Goal: Transaction & Acquisition: Subscribe to service/newsletter

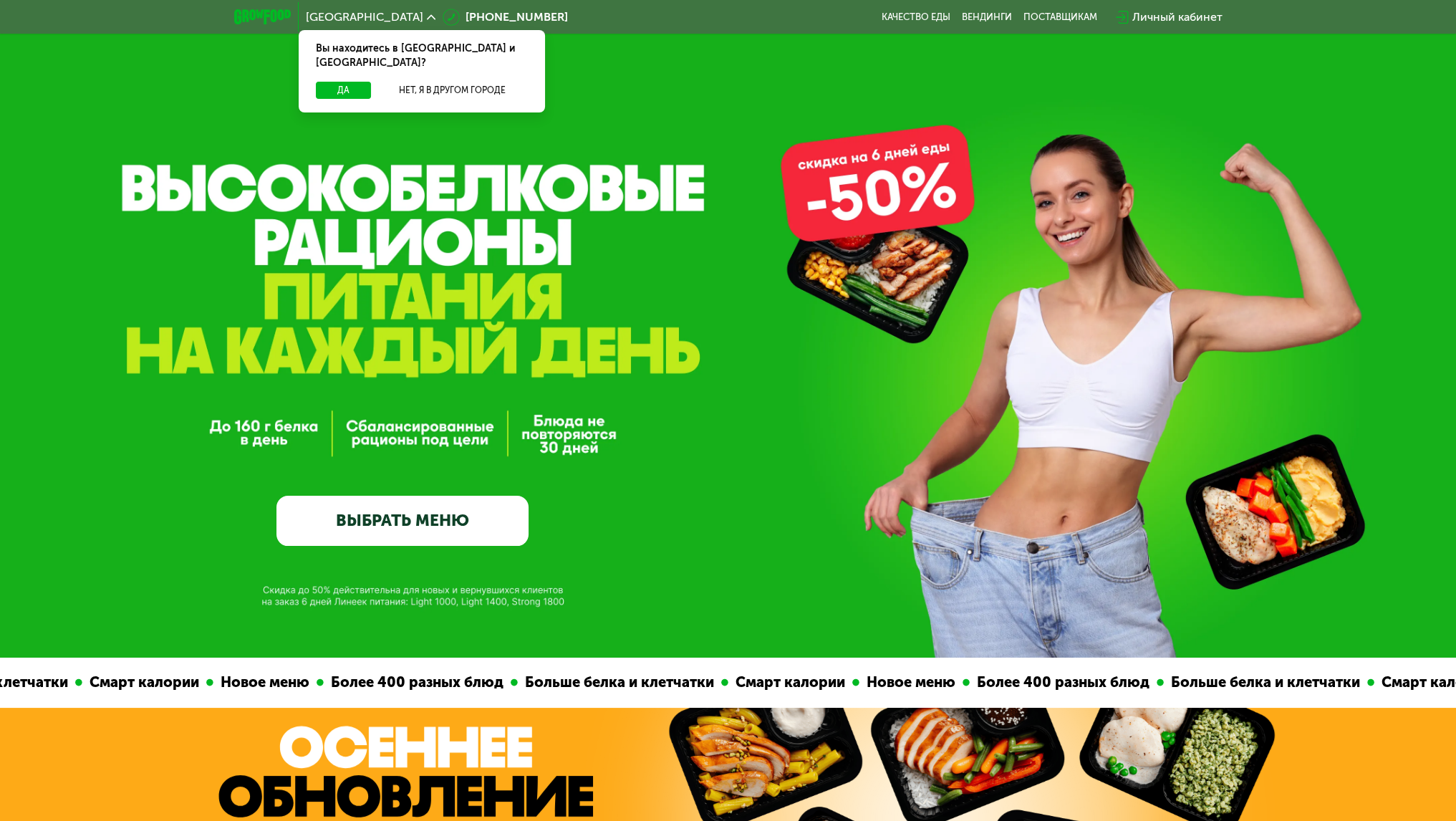
click at [430, 508] on link "ВЫБРАТЬ МЕНЮ" at bounding box center [402, 521] width 252 height 51
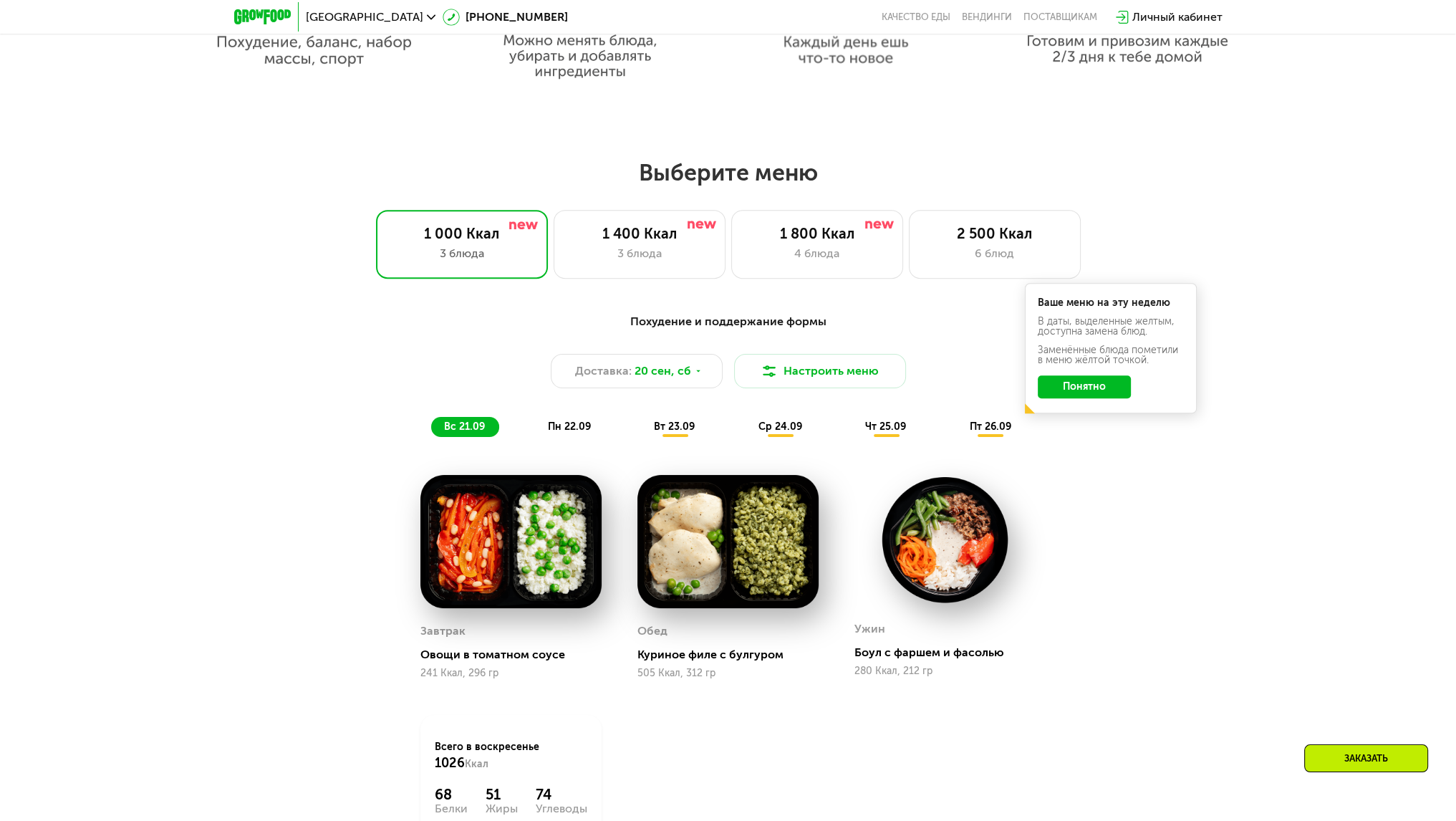
scroll to position [1263, 0]
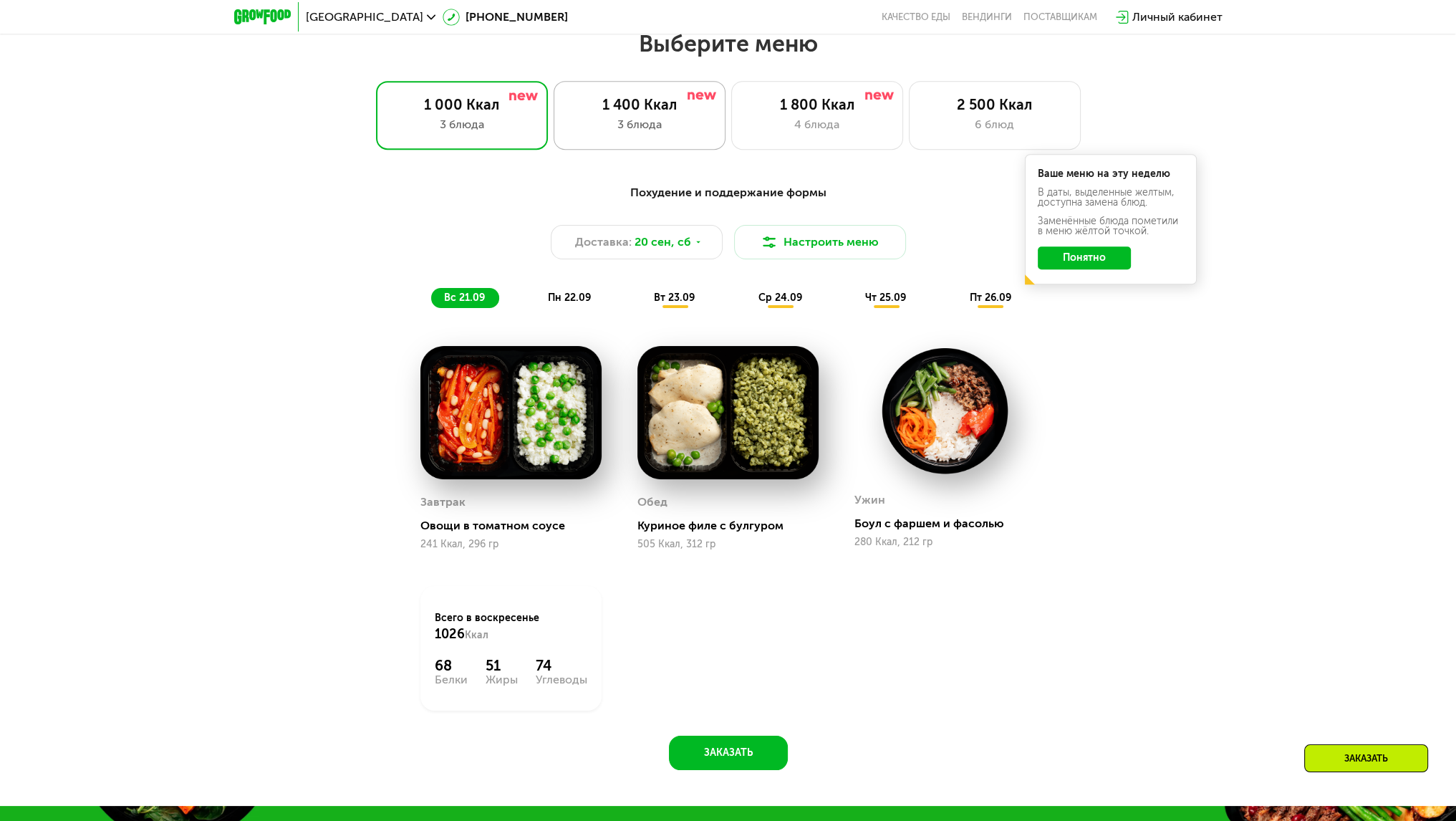
click at [680, 126] on div "3 блюда" at bounding box center [639, 125] width 142 height 17
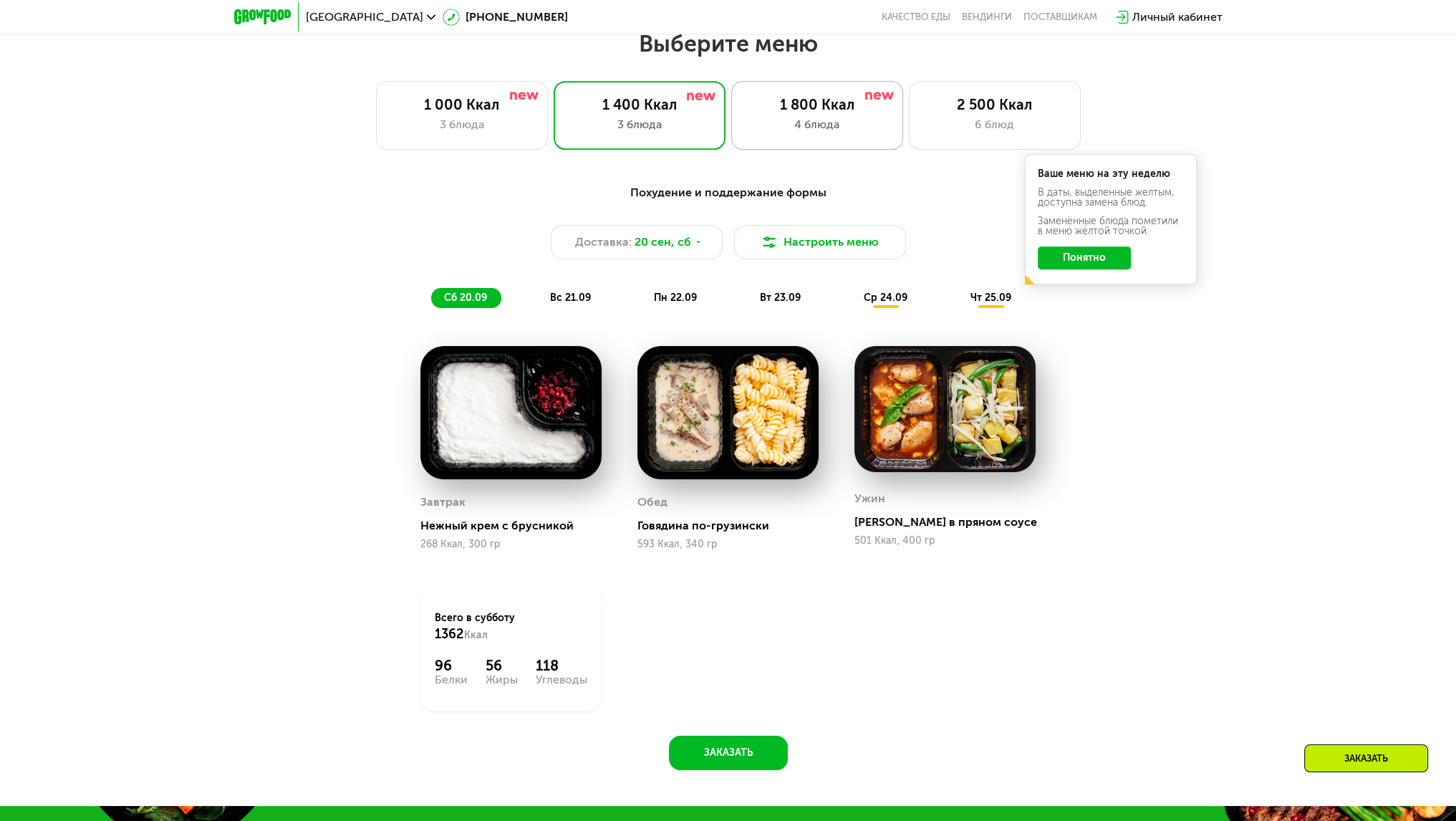
click at [782, 93] on div "1 800 Ккал 4 блюда" at bounding box center [817, 115] width 172 height 69
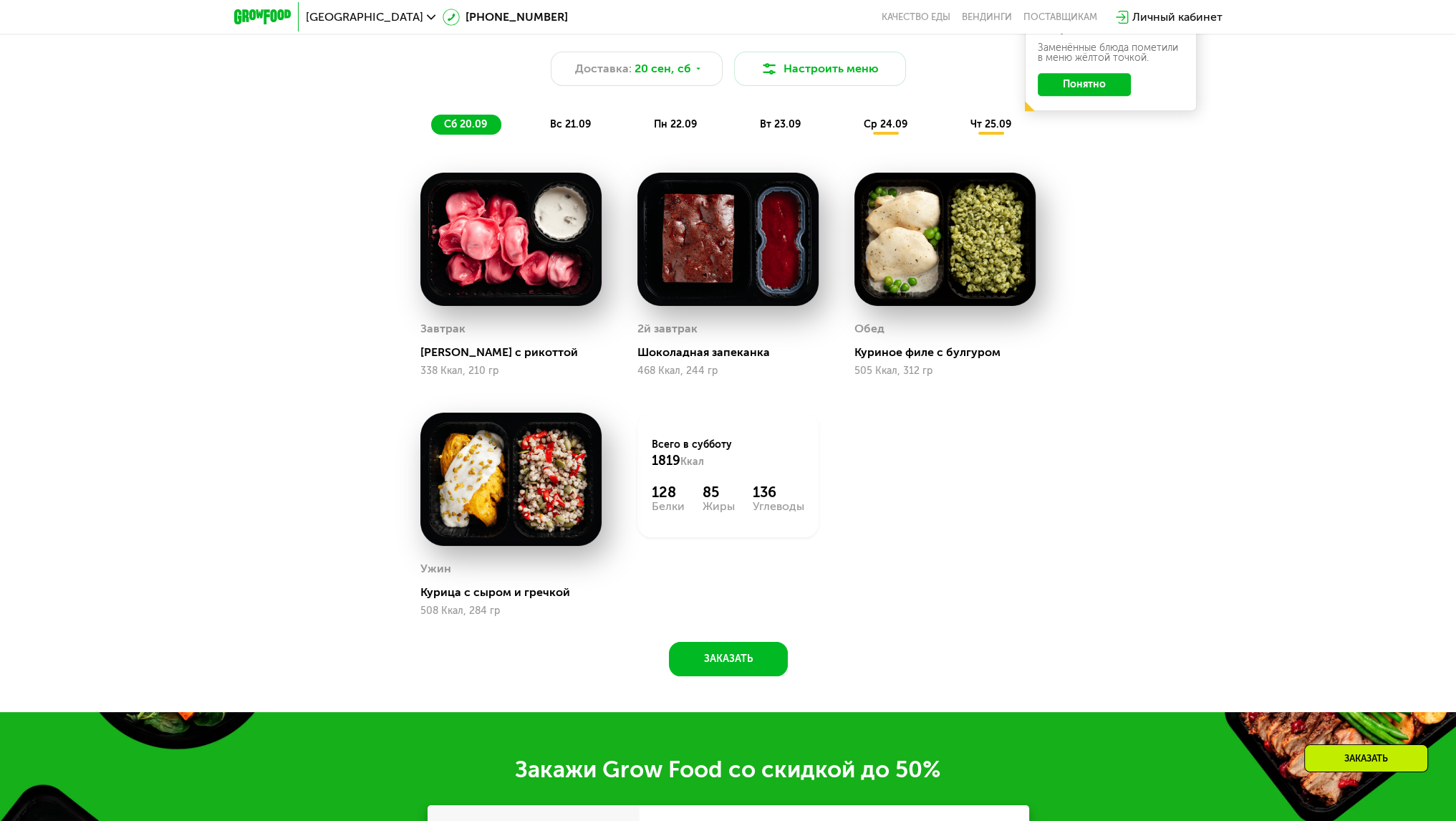
scroll to position [1432, 0]
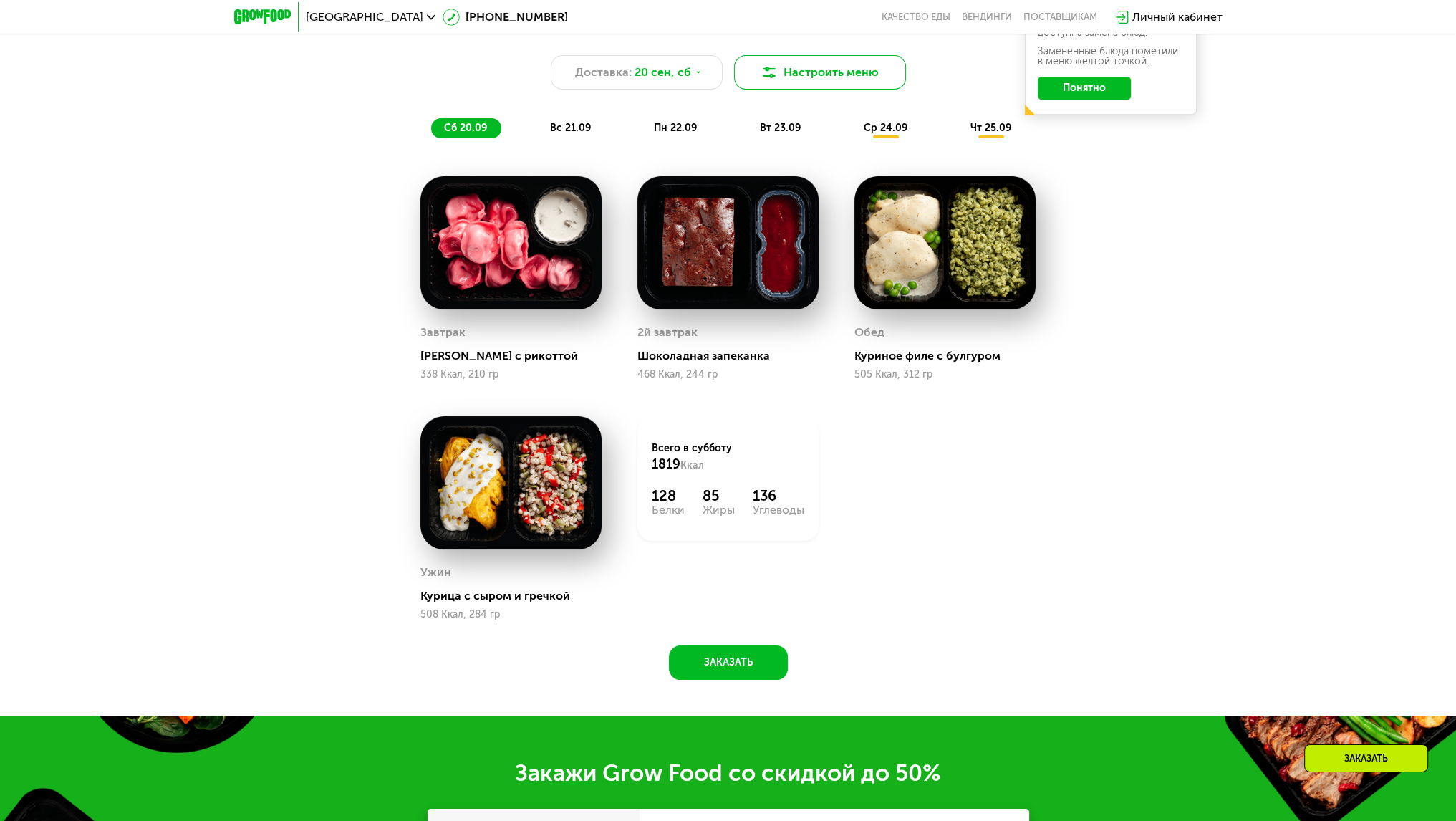
click at [851, 86] on button "Настроить меню" at bounding box center [820, 72] width 172 height 35
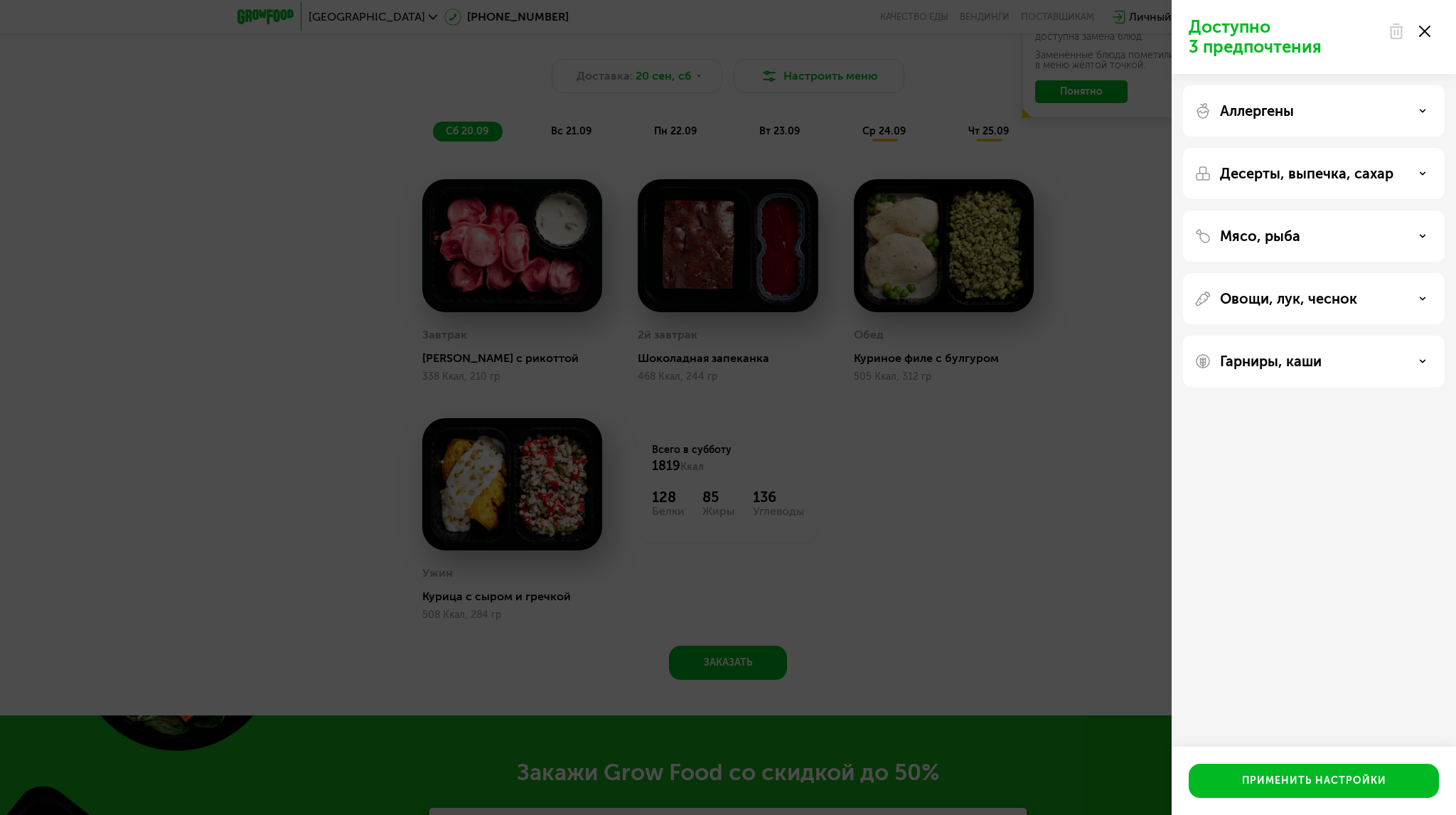
click at [1054, 229] on div "Доступно 3 предпочтения Аллергены Десерты, выпечка, сахар Мясо, рыба Овощи, лук…" at bounding box center [728, 407] width 1456 height 815
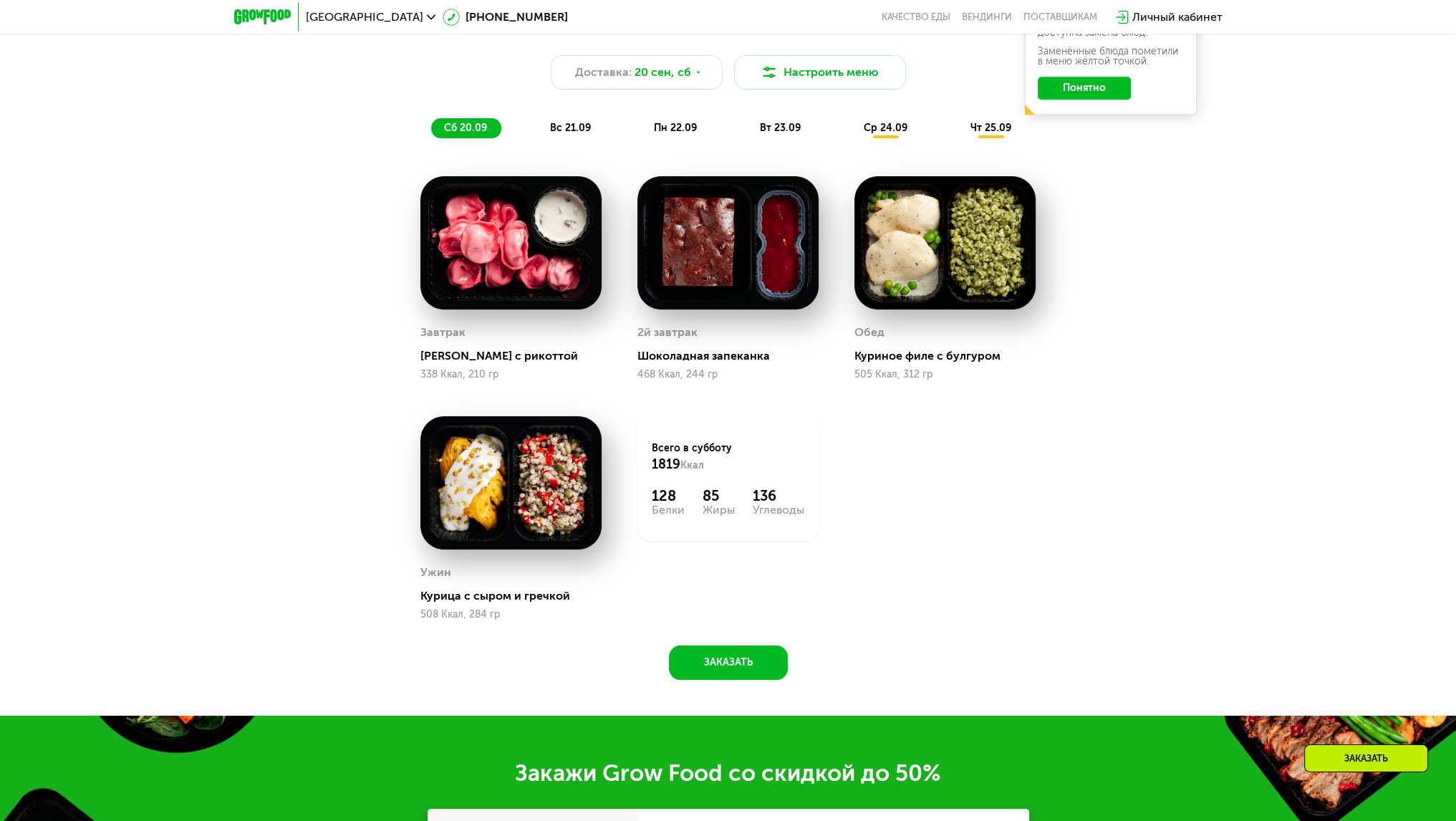
click at [532, 222] on img at bounding box center [510, 243] width 181 height 134
click at [495, 278] on img at bounding box center [510, 243] width 181 height 134
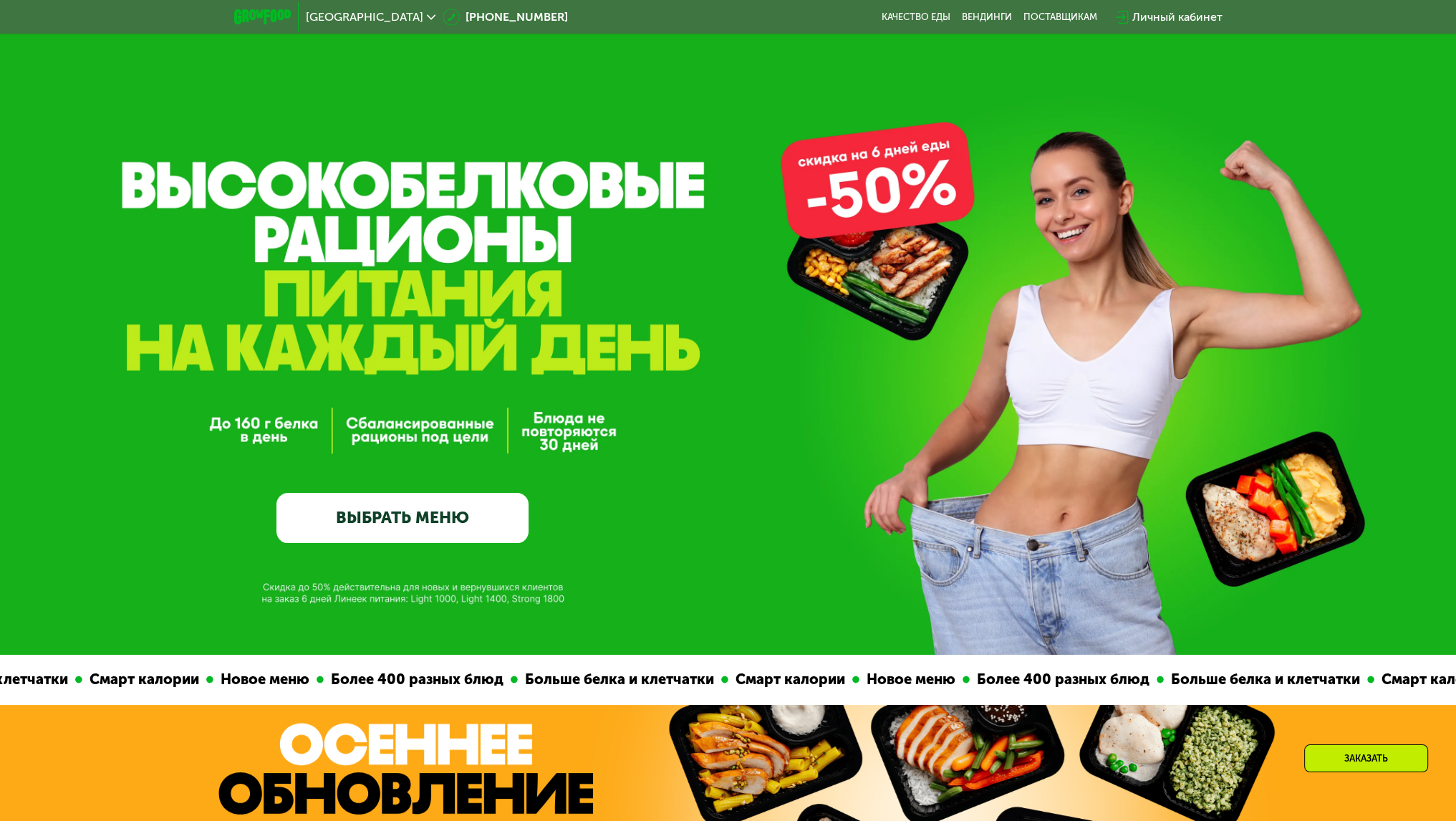
scroll to position [0, 0]
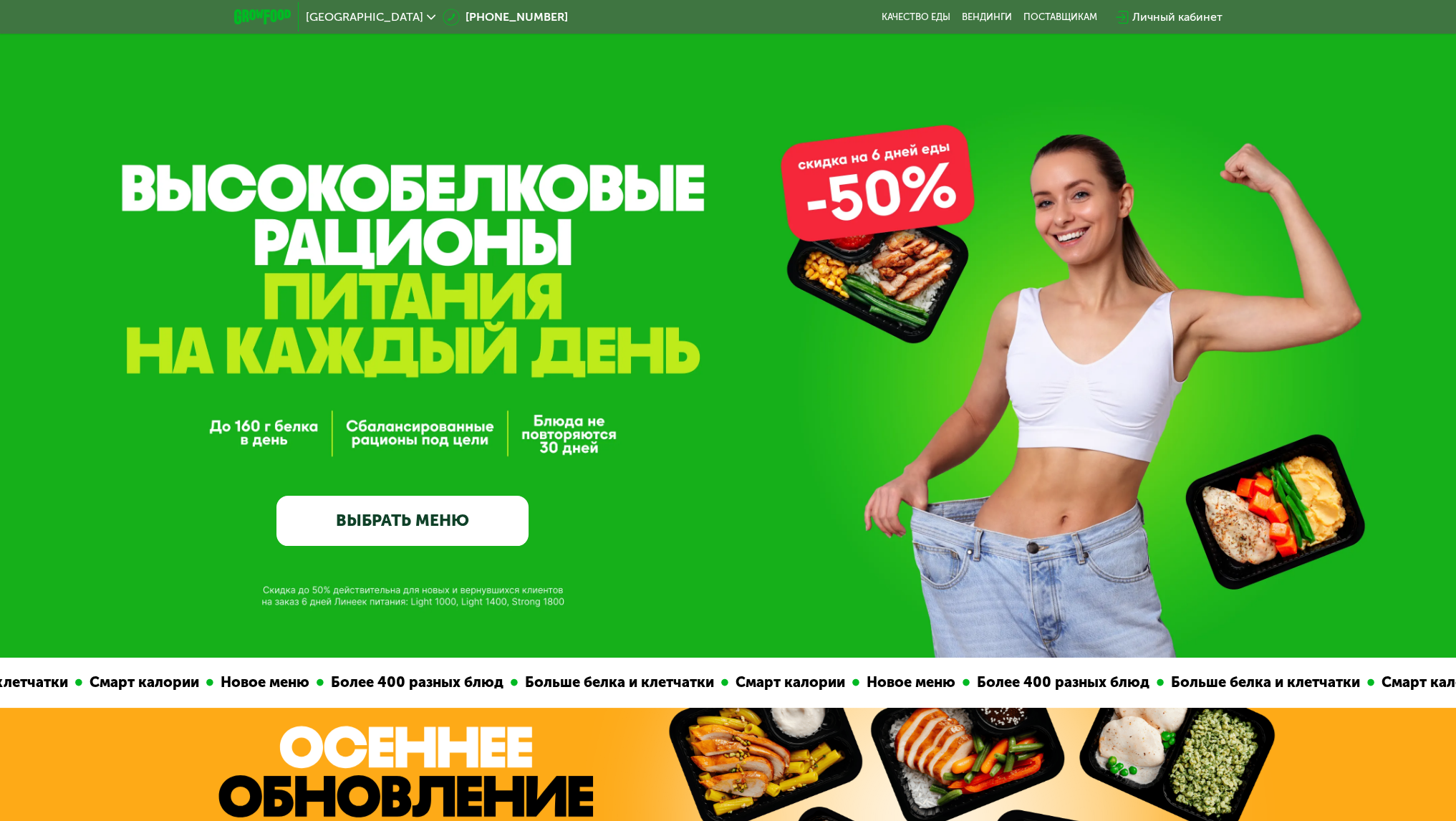
click at [1164, 18] on div "Личный кабинет" at bounding box center [1177, 17] width 90 height 17
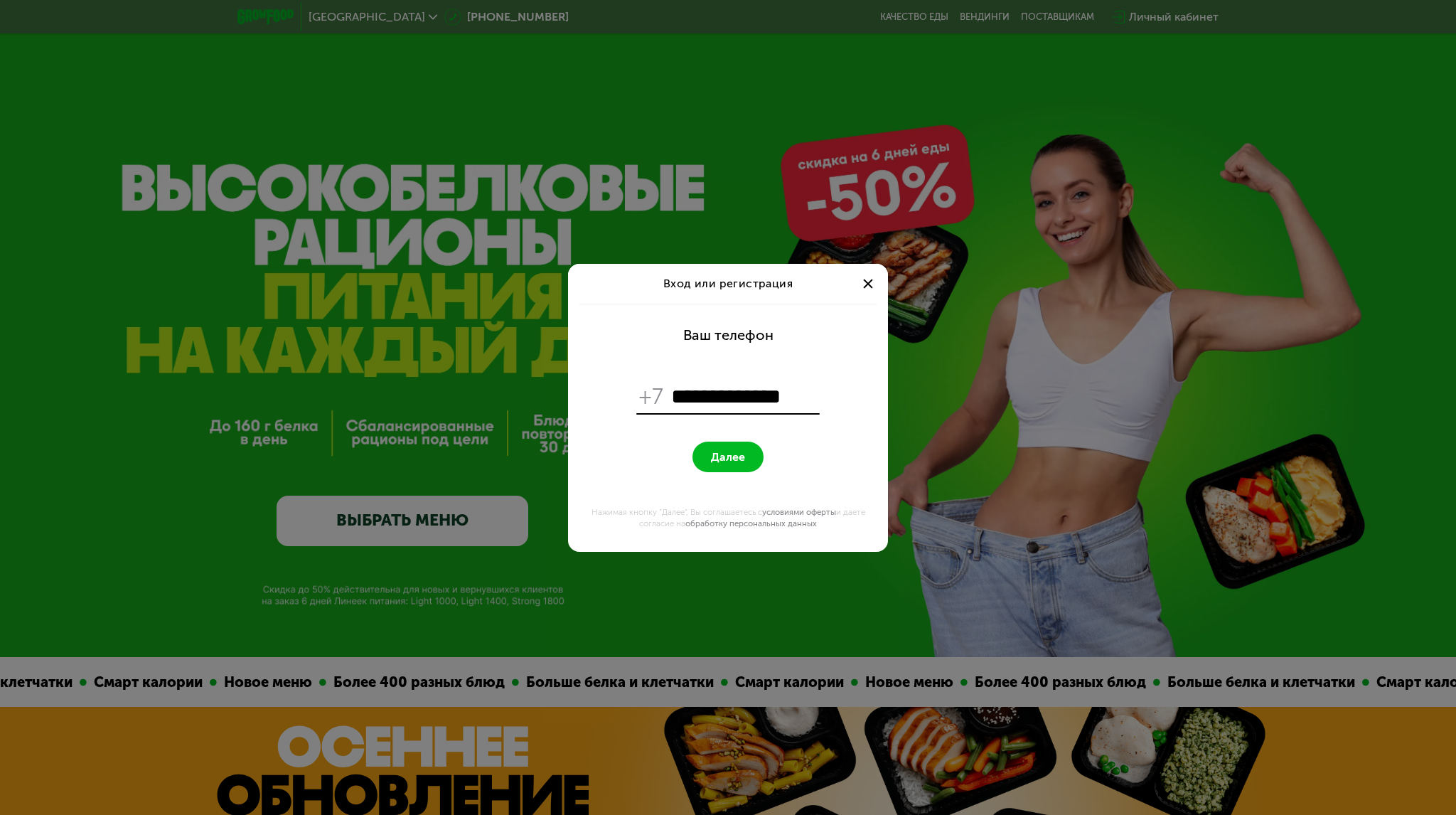
type input "**********"
click at [693, 441] on button "Далее" at bounding box center [728, 456] width 71 height 30
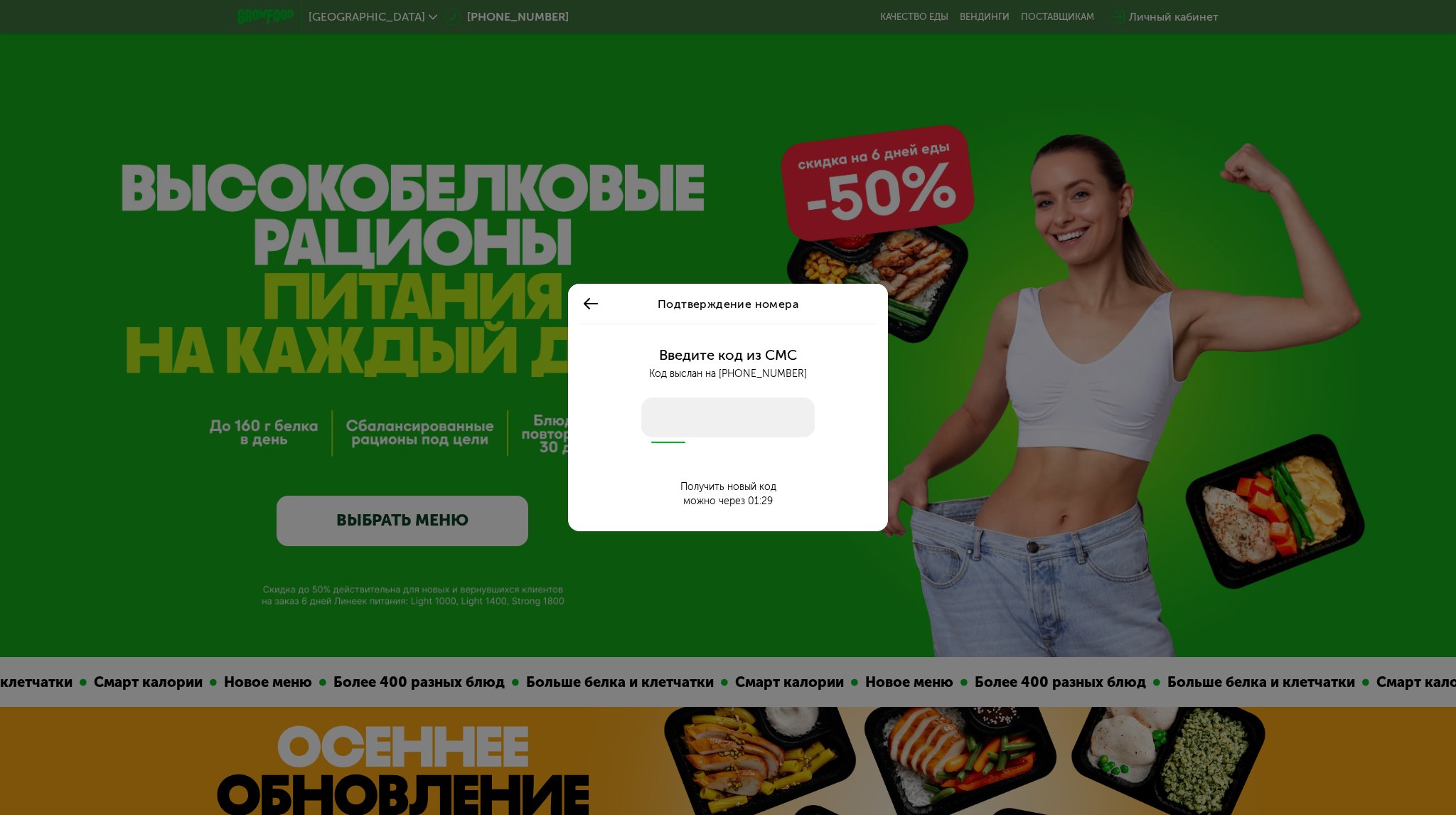
click at [740, 427] on input "number" at bounding box center [728, 417] width 173 height 40
drag, startPoint x: 740, startPoint y: 427, endPoint x: 660, endPoint y: 474, distance: 92.8
click at [660, 474] on div "Введите код из СМС Код выслан на [PHONE_NUMBER] Получить новый код можно через …" at bounding box center [728, 427] width 303 height 207
type input "****"
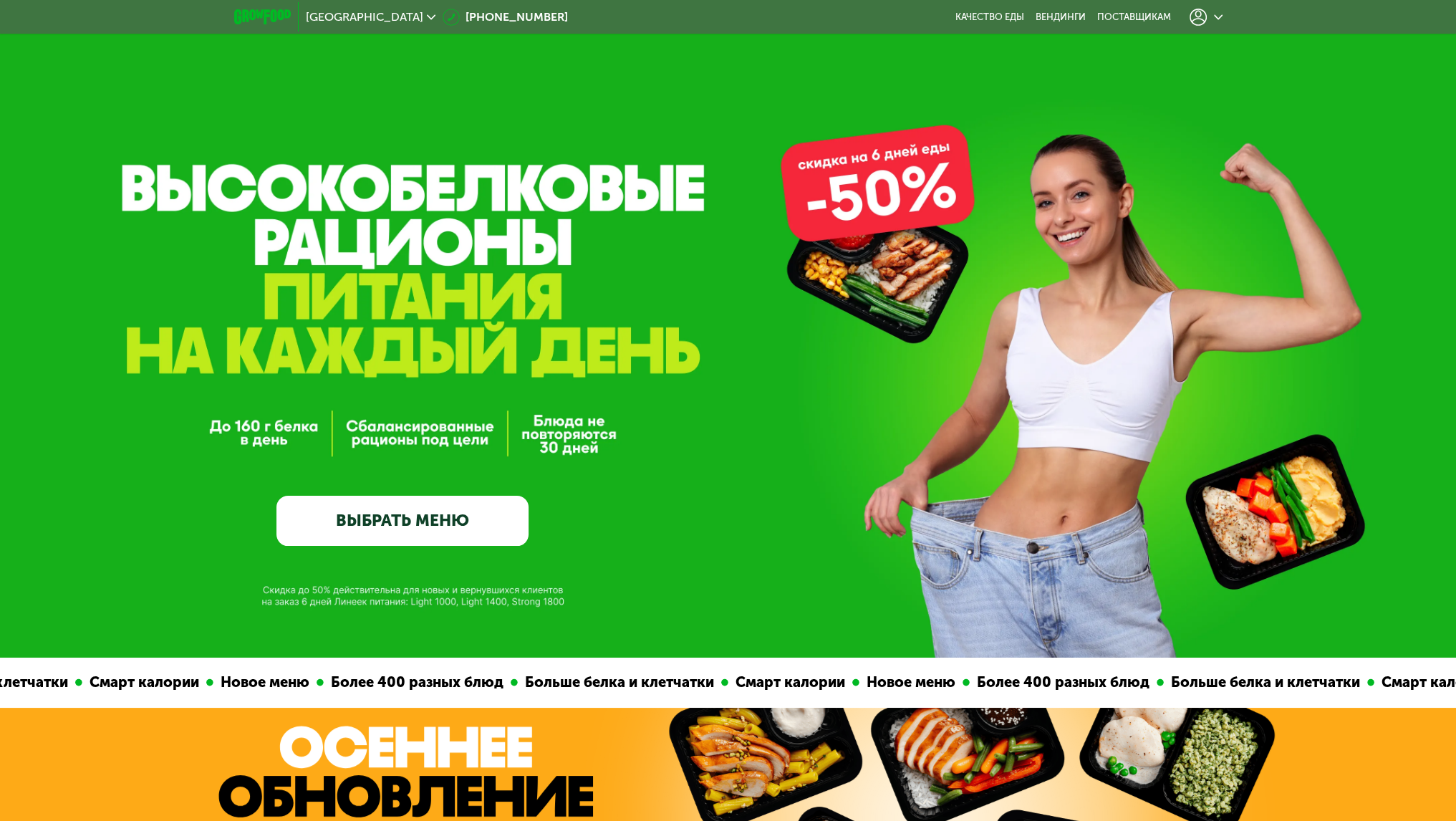
click at [664, 478] on div "GrowFood — доставка правильного питания ВЫБРАТЬ МЕНЮ" at bounding box center [728, 389] width 1456 height 313
click at [1203, 20] on icon at bounding box center [1198, 17] width 17 height 17
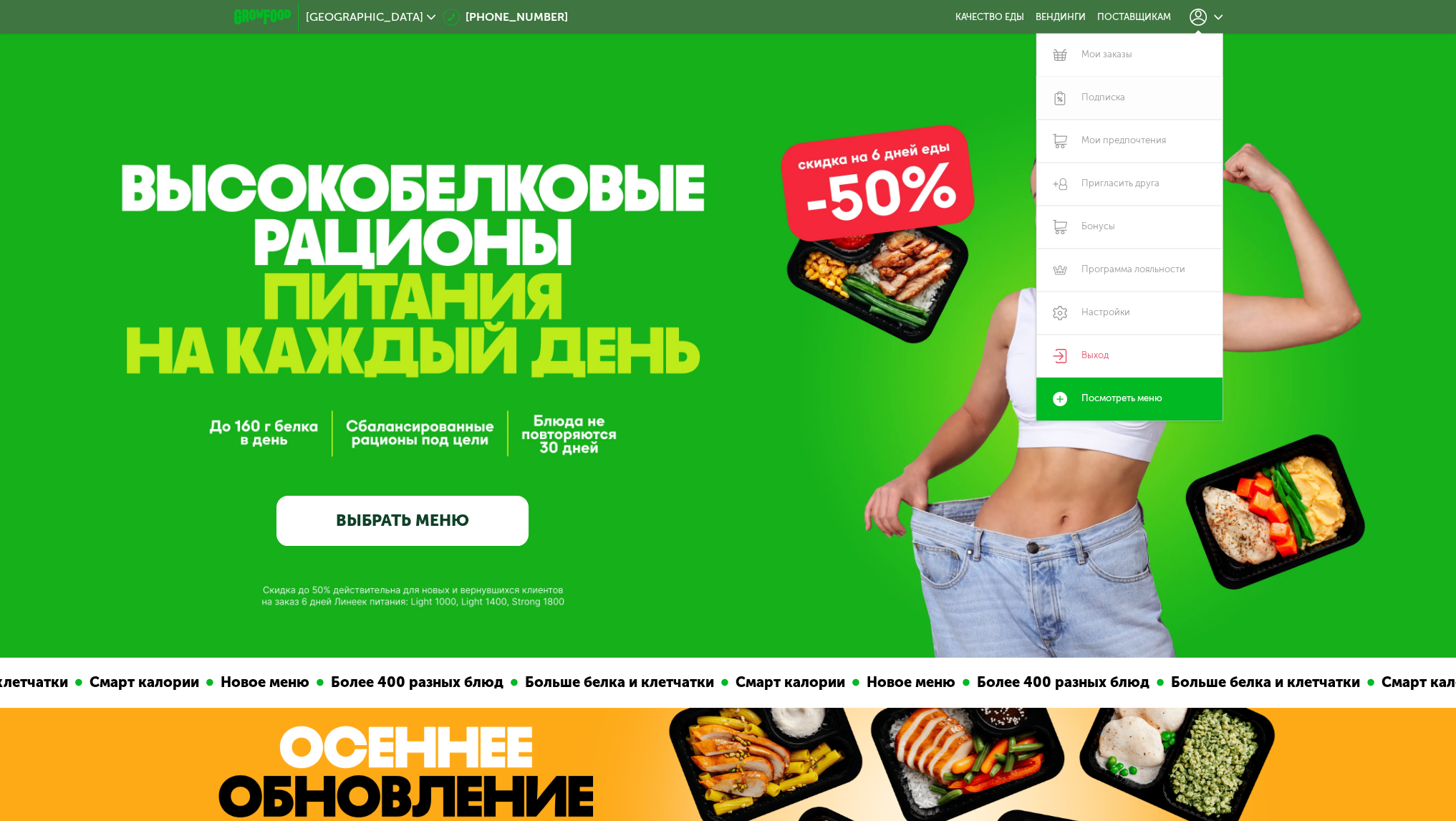
click at [1114, 85] on link "Подписка" at bounding box center [1129, 98] width 186 height 43
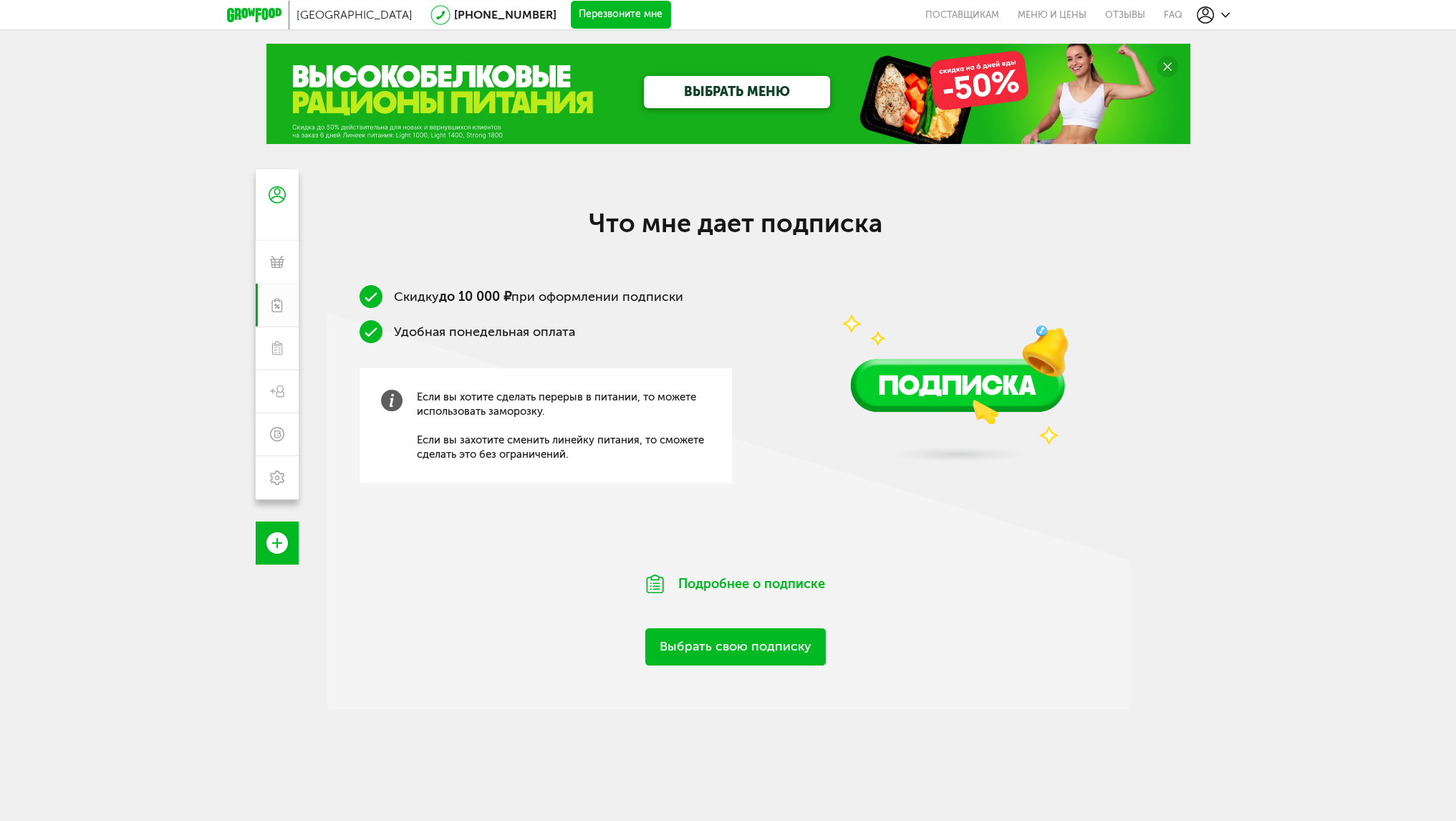
click at [737, 662] on link "Выбрать свою подписку" at bounding box center [736, 647] width 181 height 37
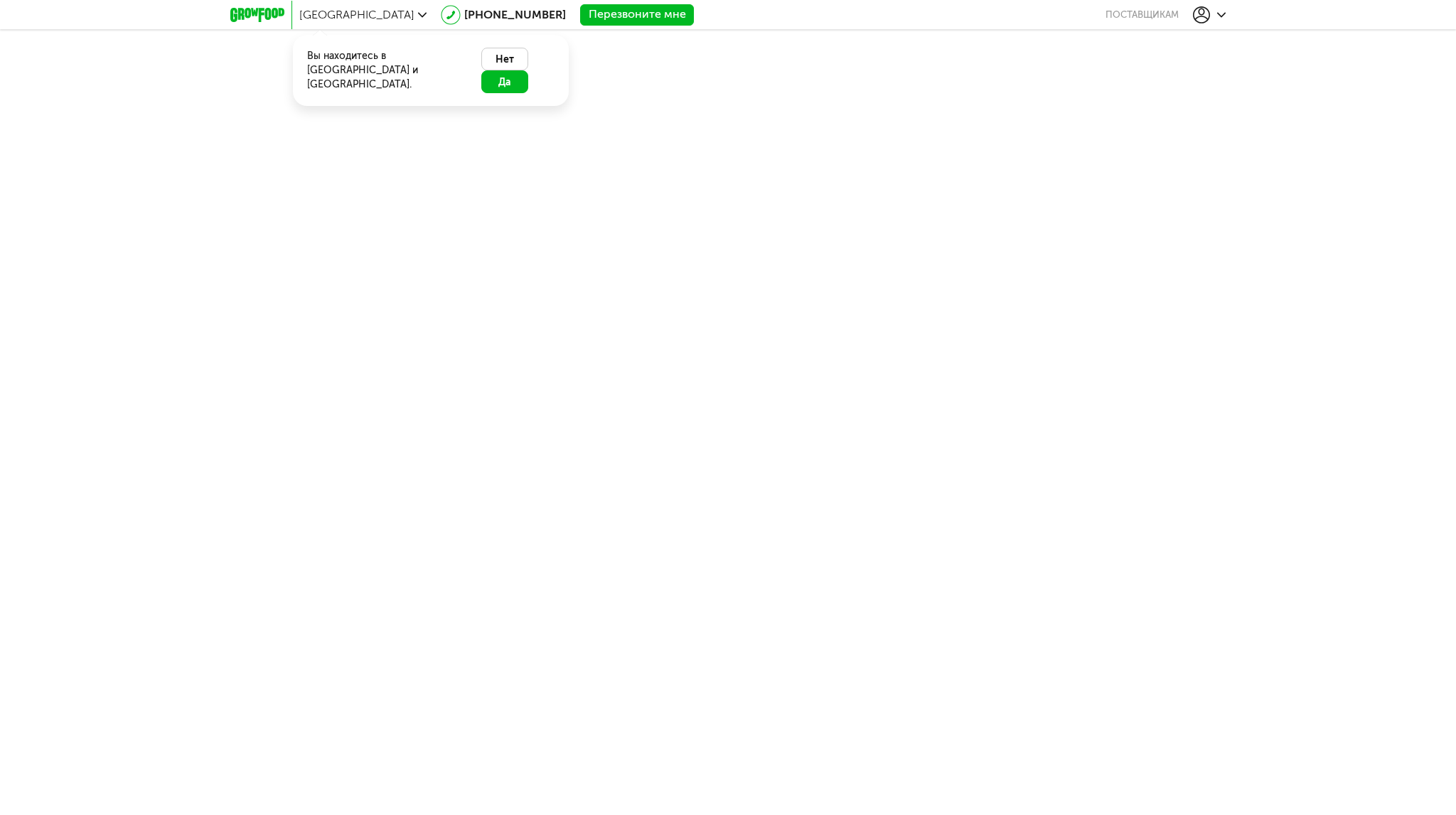
click at [525, 70] on button "Да" at bounding box center [505, 81] width 47 height 23
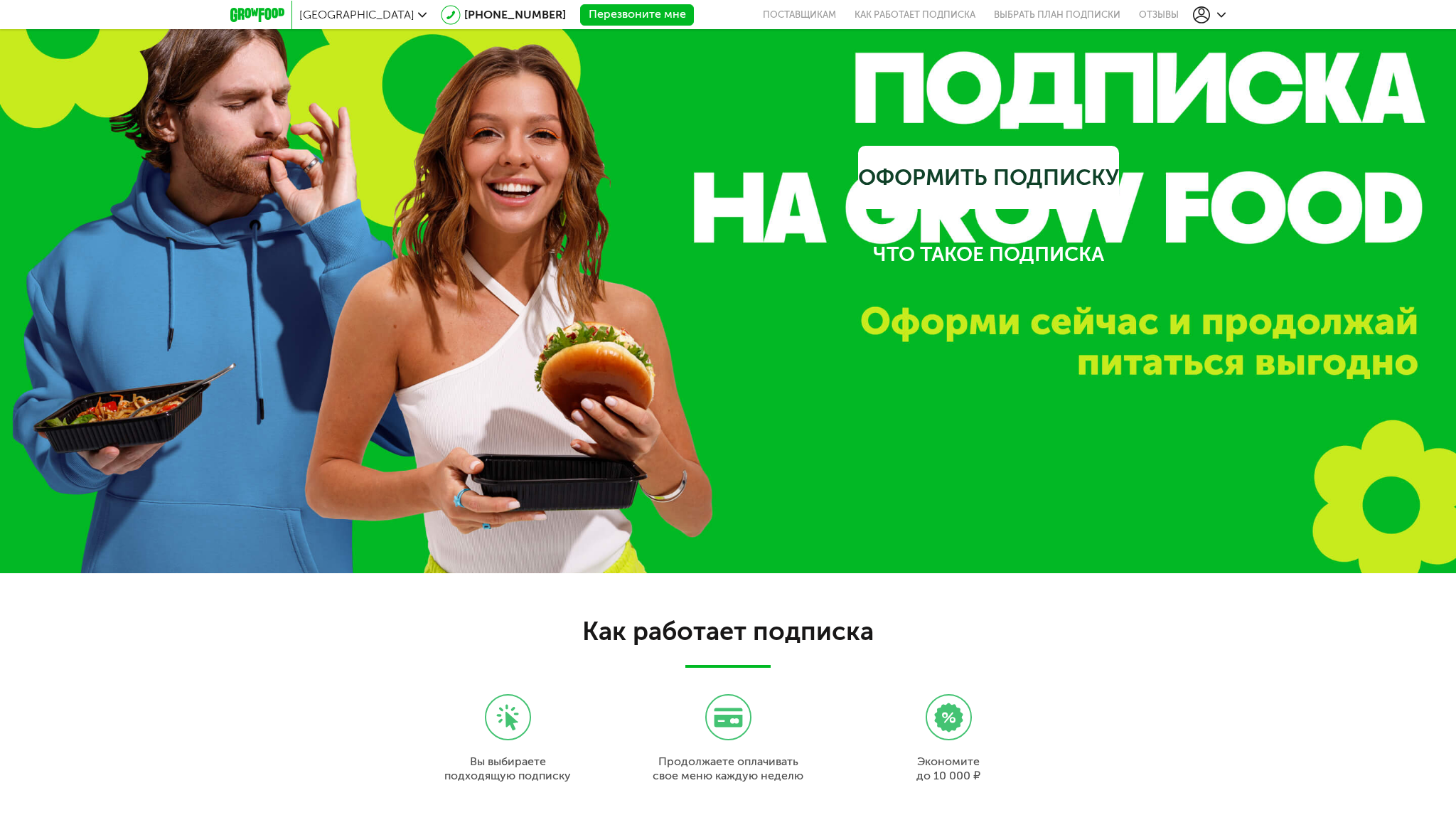
click at [1234, 644] on div "Как работает подписка Вы выбираете подходящую подписку Продолжаете оплачивать с…" at bounding box center [728, 703] width 1456 height 260
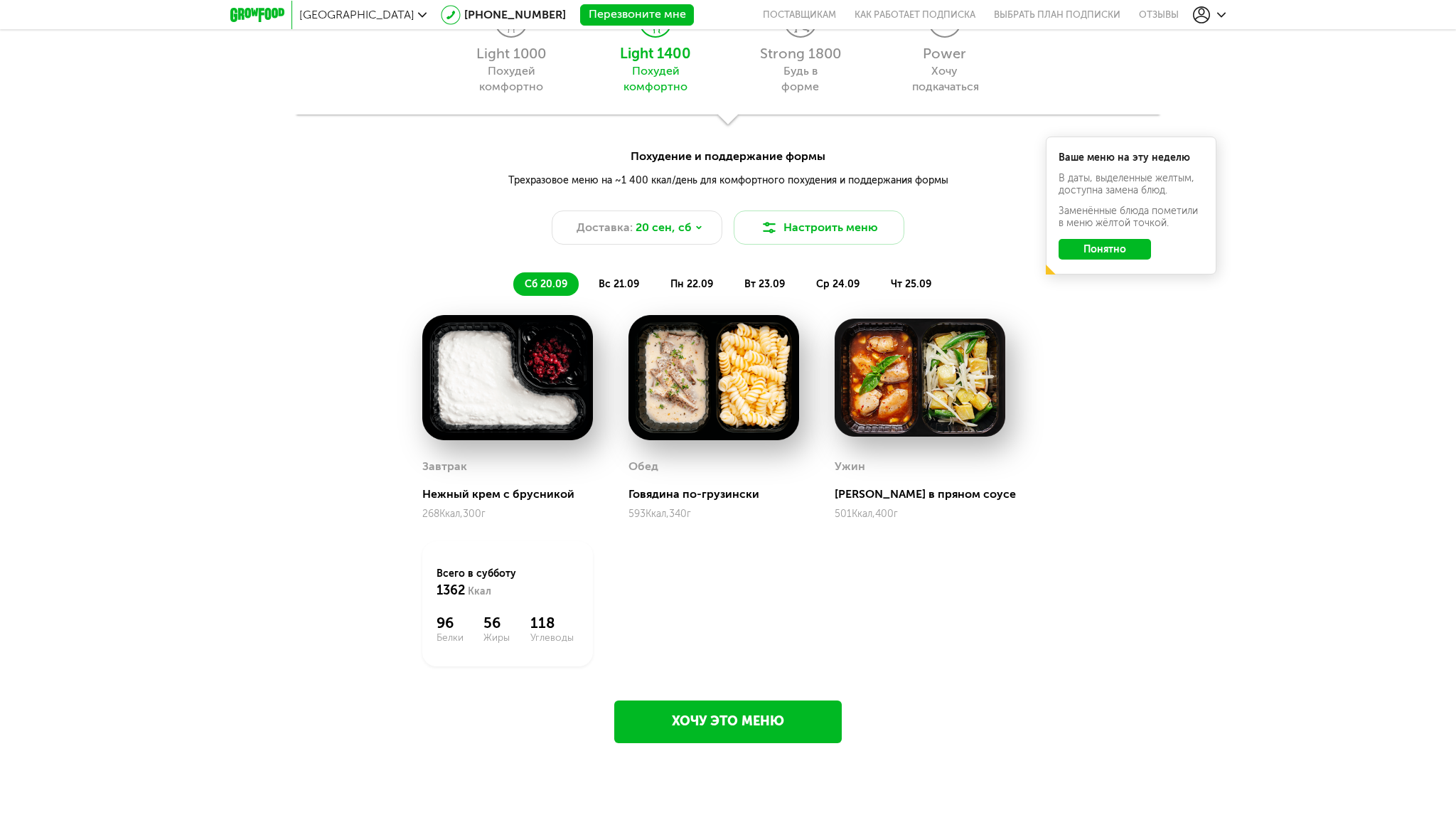
scroll to position [1536, 0]
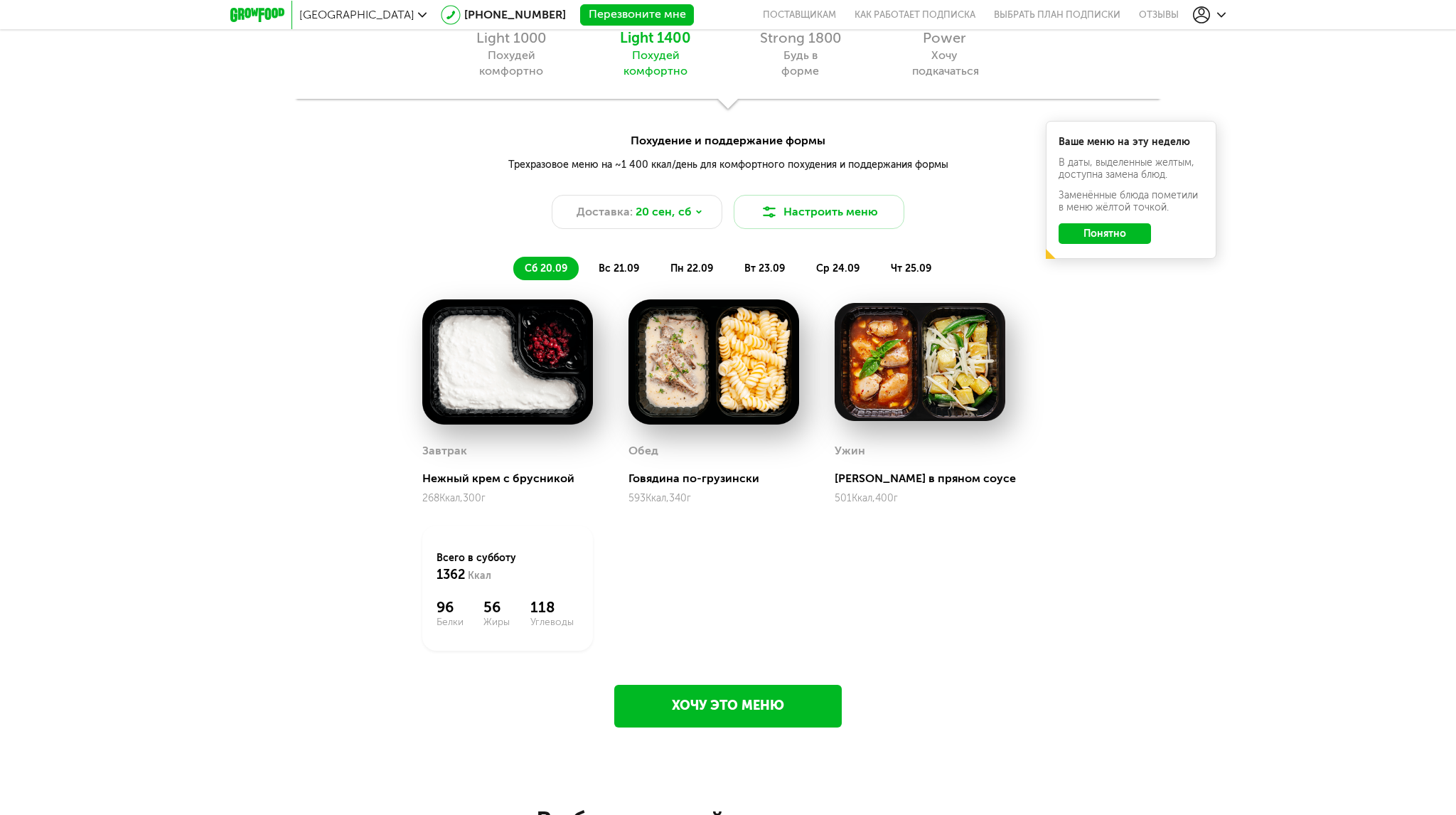
click at [510, 413] on img at bounding box center [508, 362] width 171 height 125
click at [620, 270] on span "вс 21.09" at bounding box center [619, 268] width 41 height 12
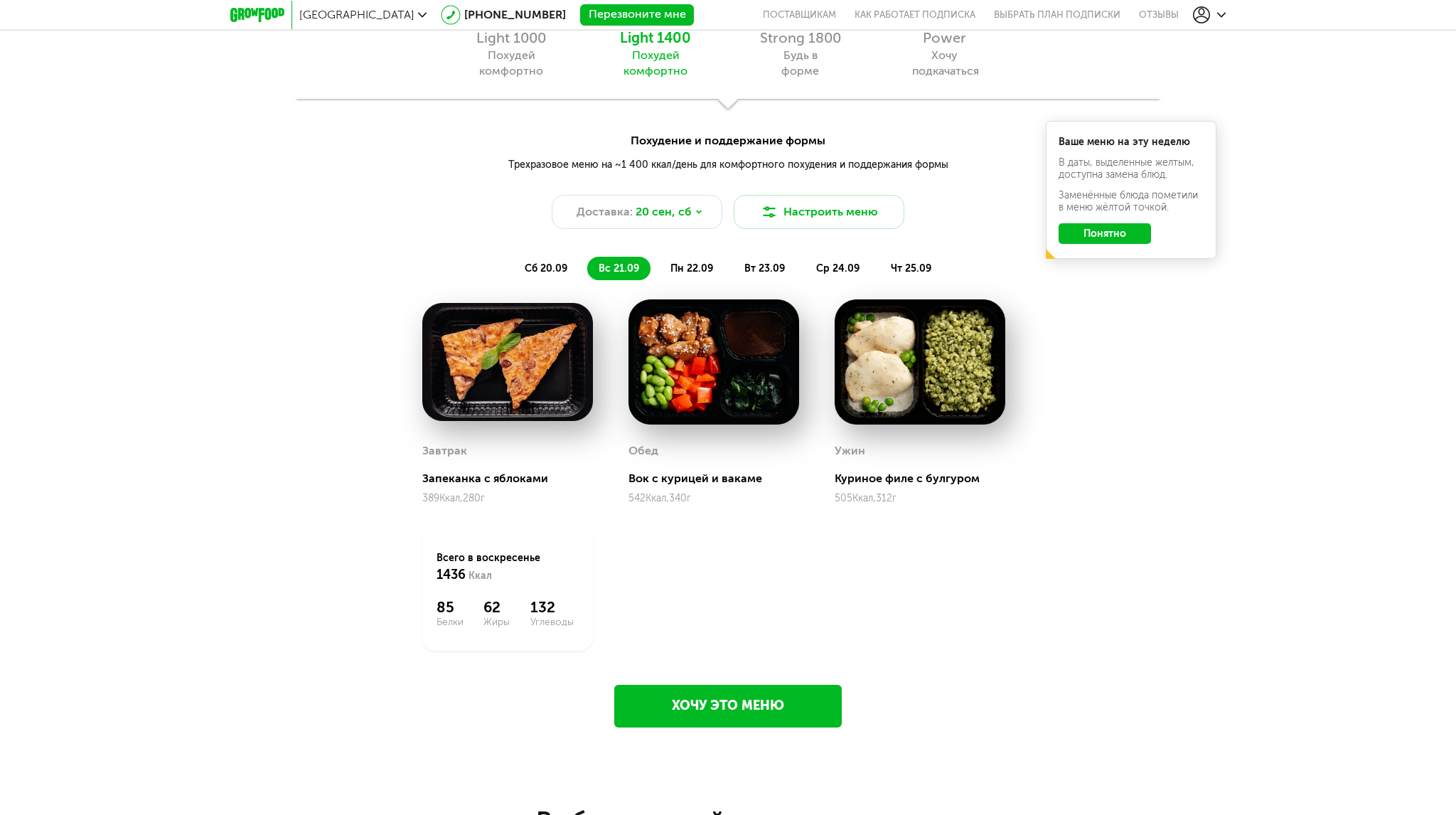
click at [535, 268] on span "сб 20.09" at bounding box center [546, 268] width 43 height 12
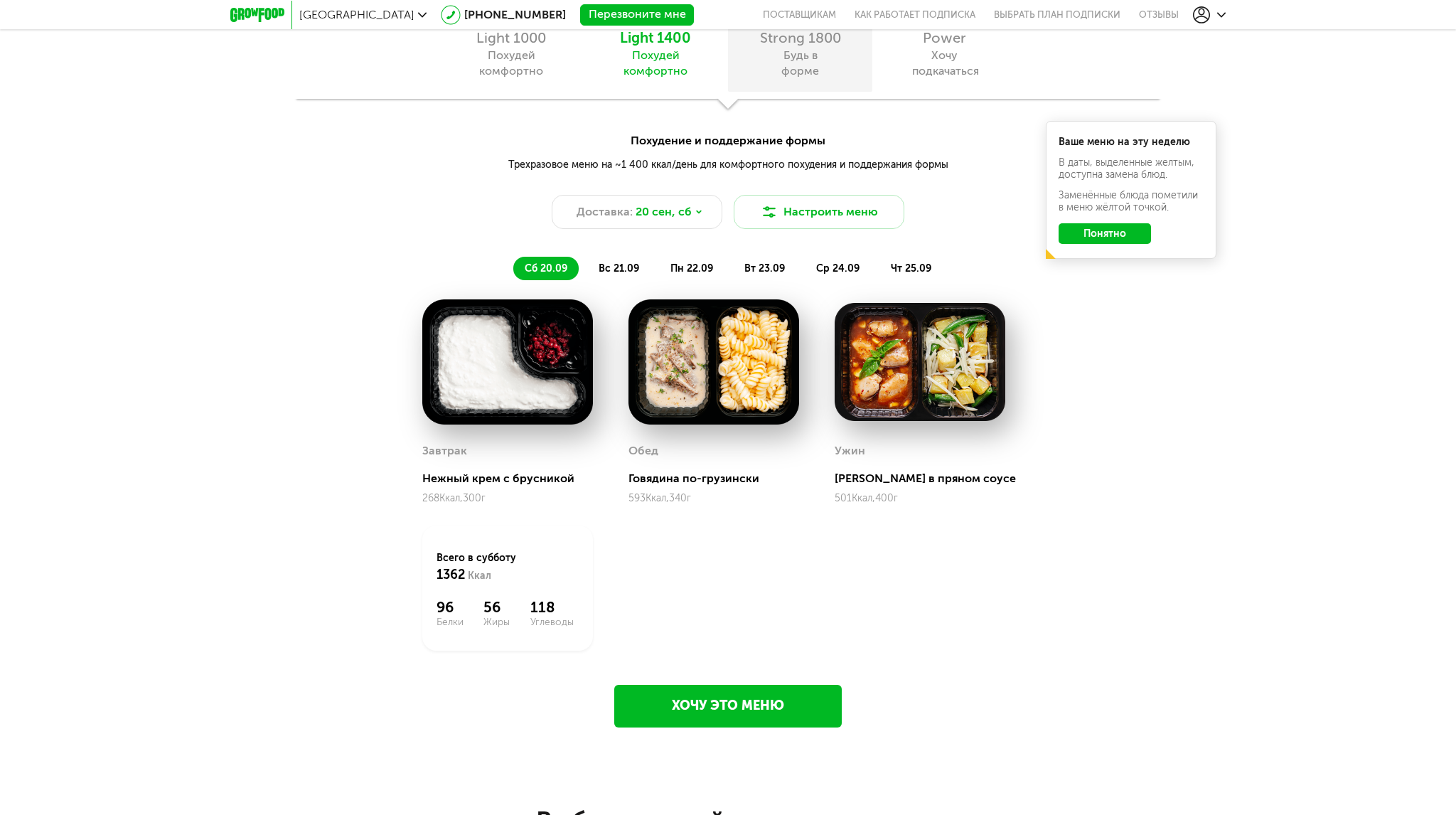
click at [825, 54] on div "Будь в форме" at bounding box center [800, 63] width 65 height 31
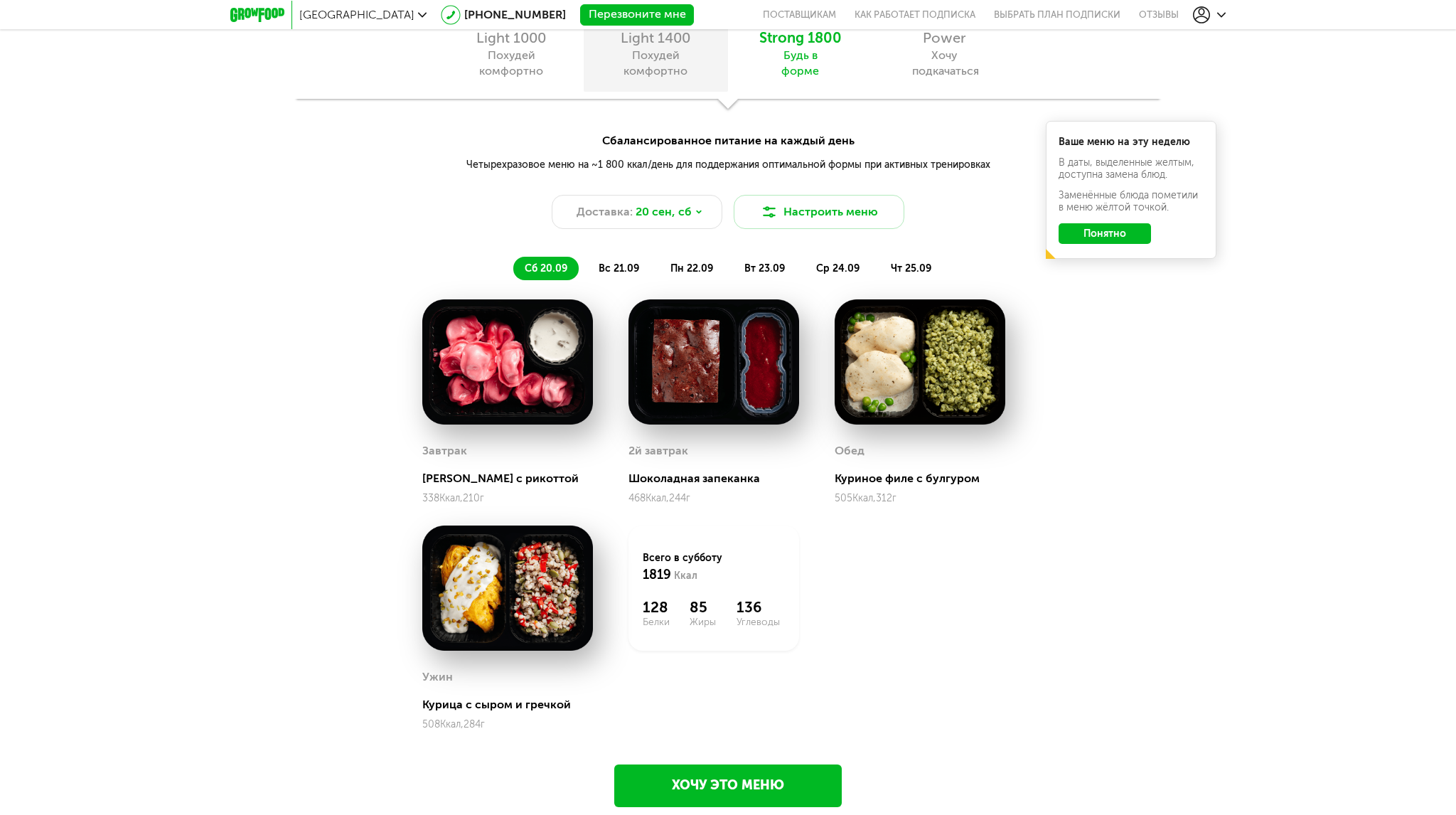
click at [651, 63] on div "Похудей комфортно" at bounding box center [656, 63] width 65 height 31
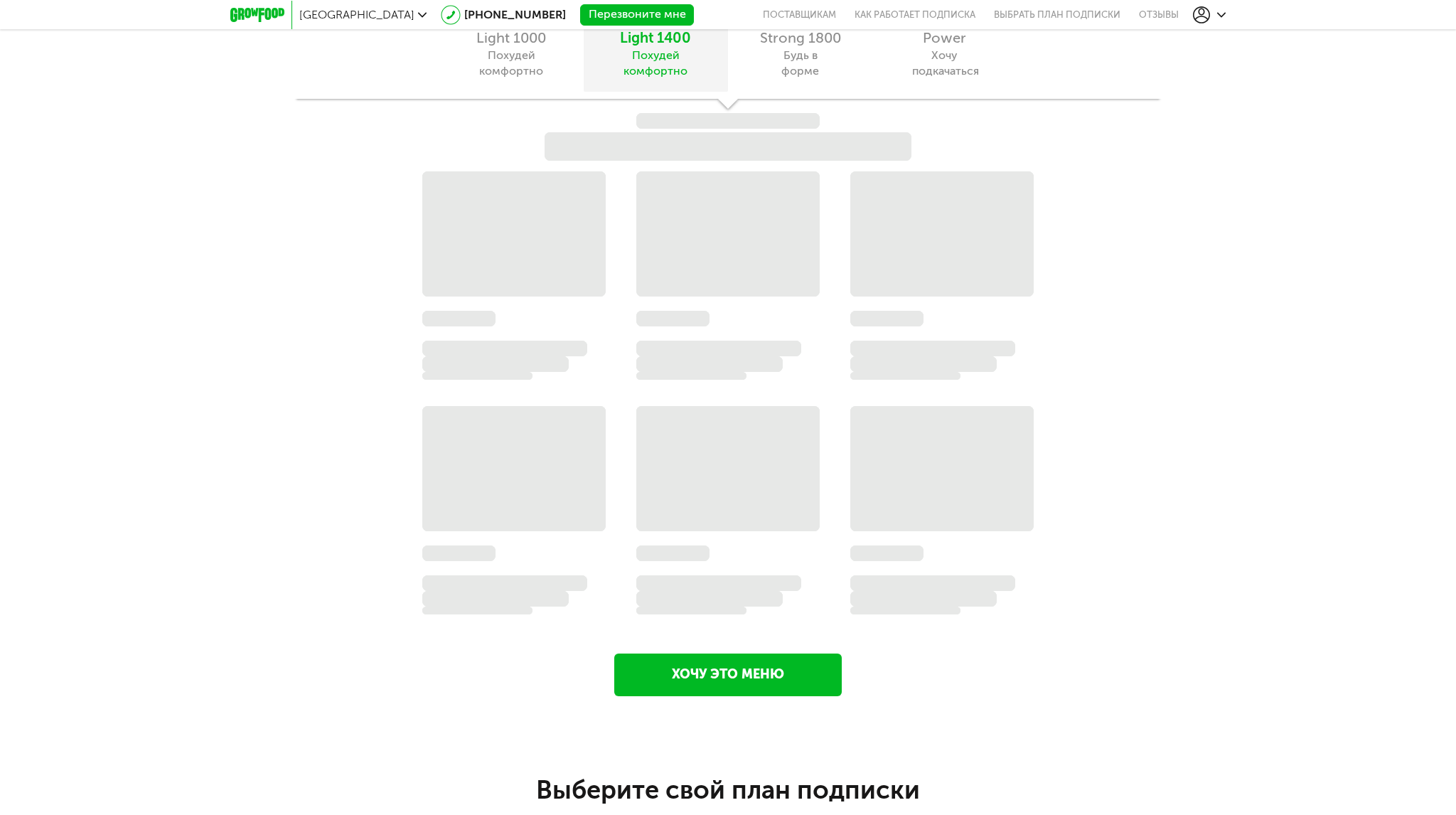
click at [651, 63] on div "Похудей комфортно" at bounding box center [656, 63] width 65 height 31
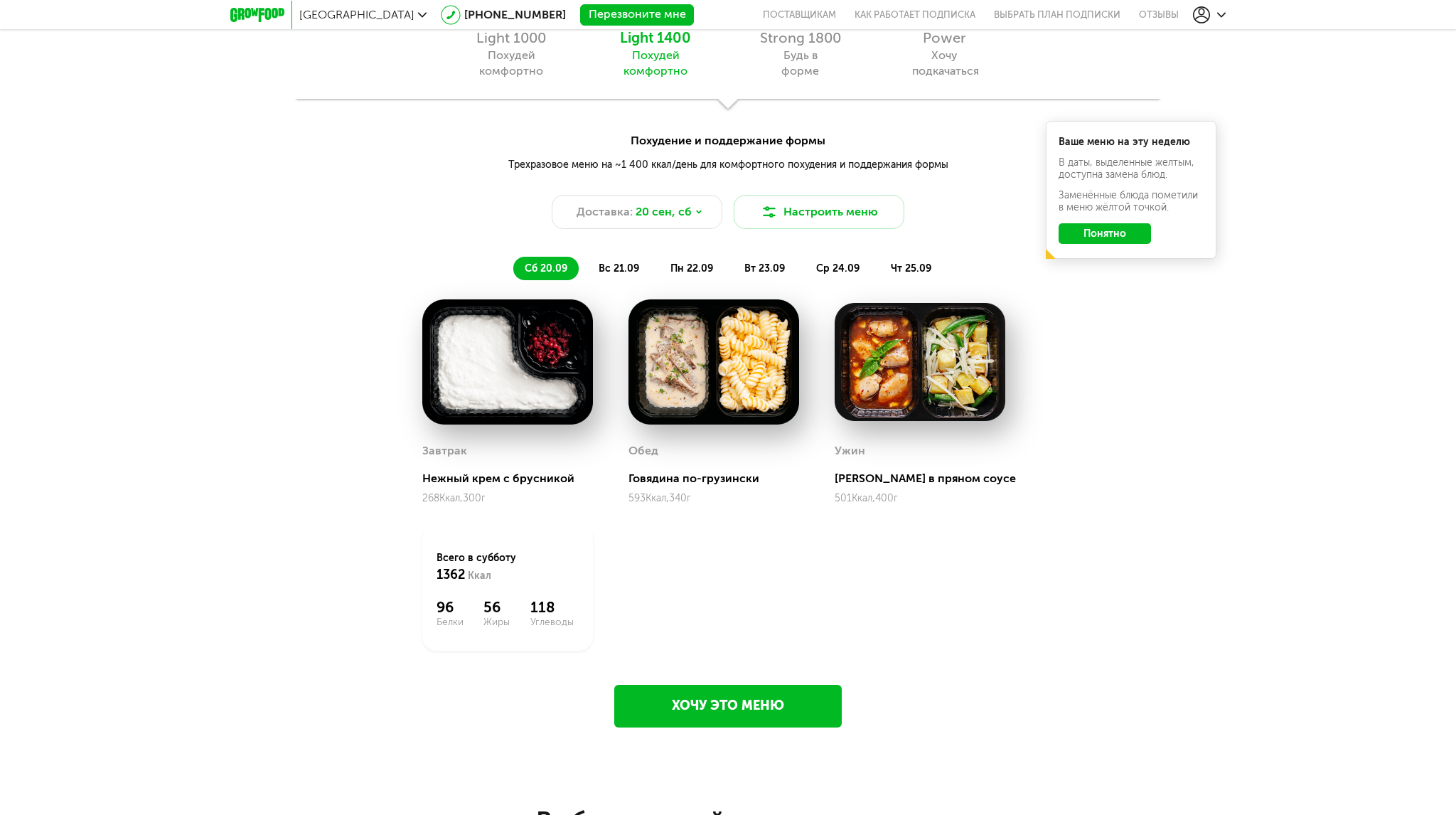
click at [689, 263] on span "пн 22.09" at bounding box center [692, 268] width 43 height 12
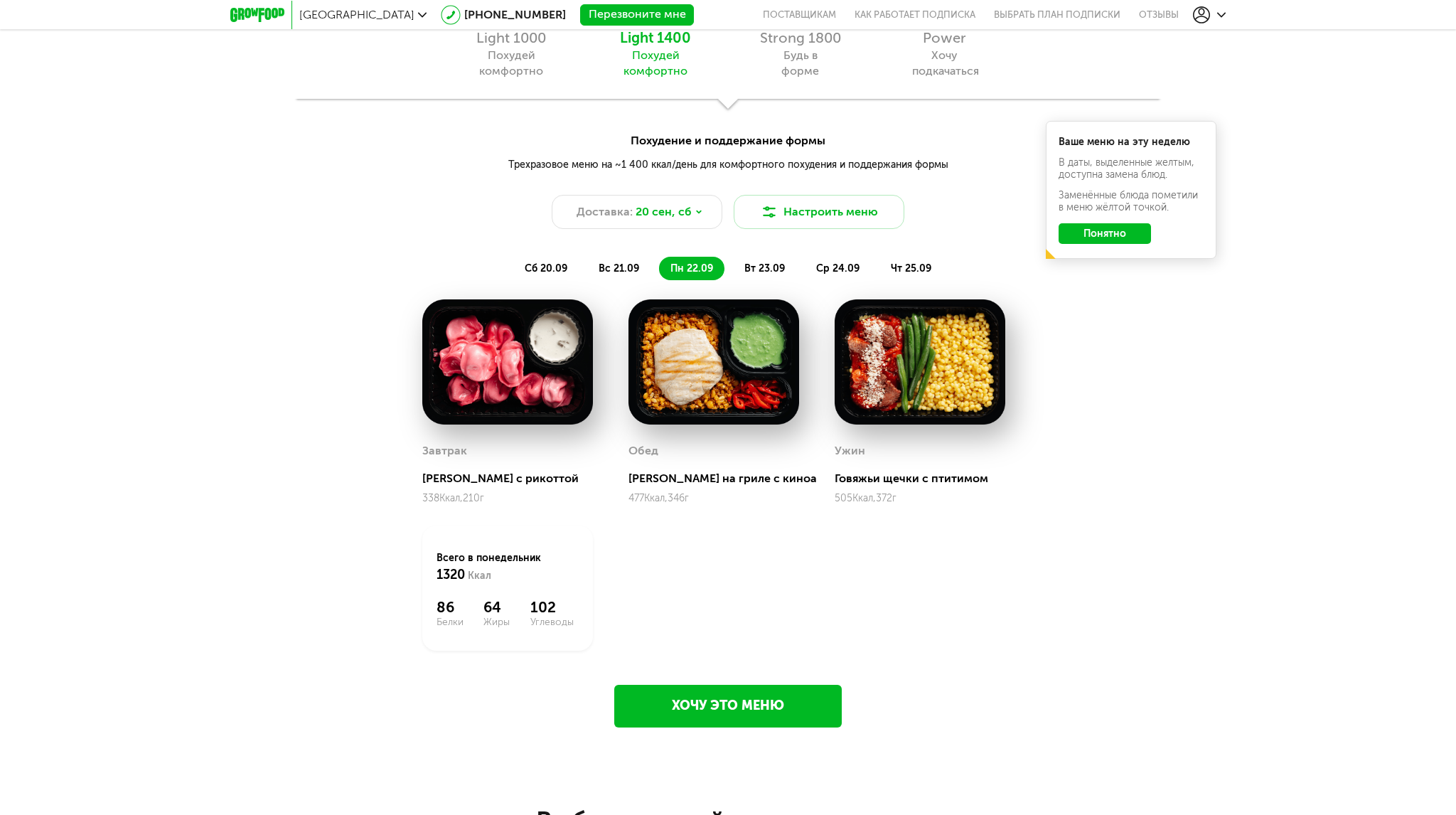
click at [757, 261] on li "вт 23.09" at bounding box center [764, 268] width 63 height 23
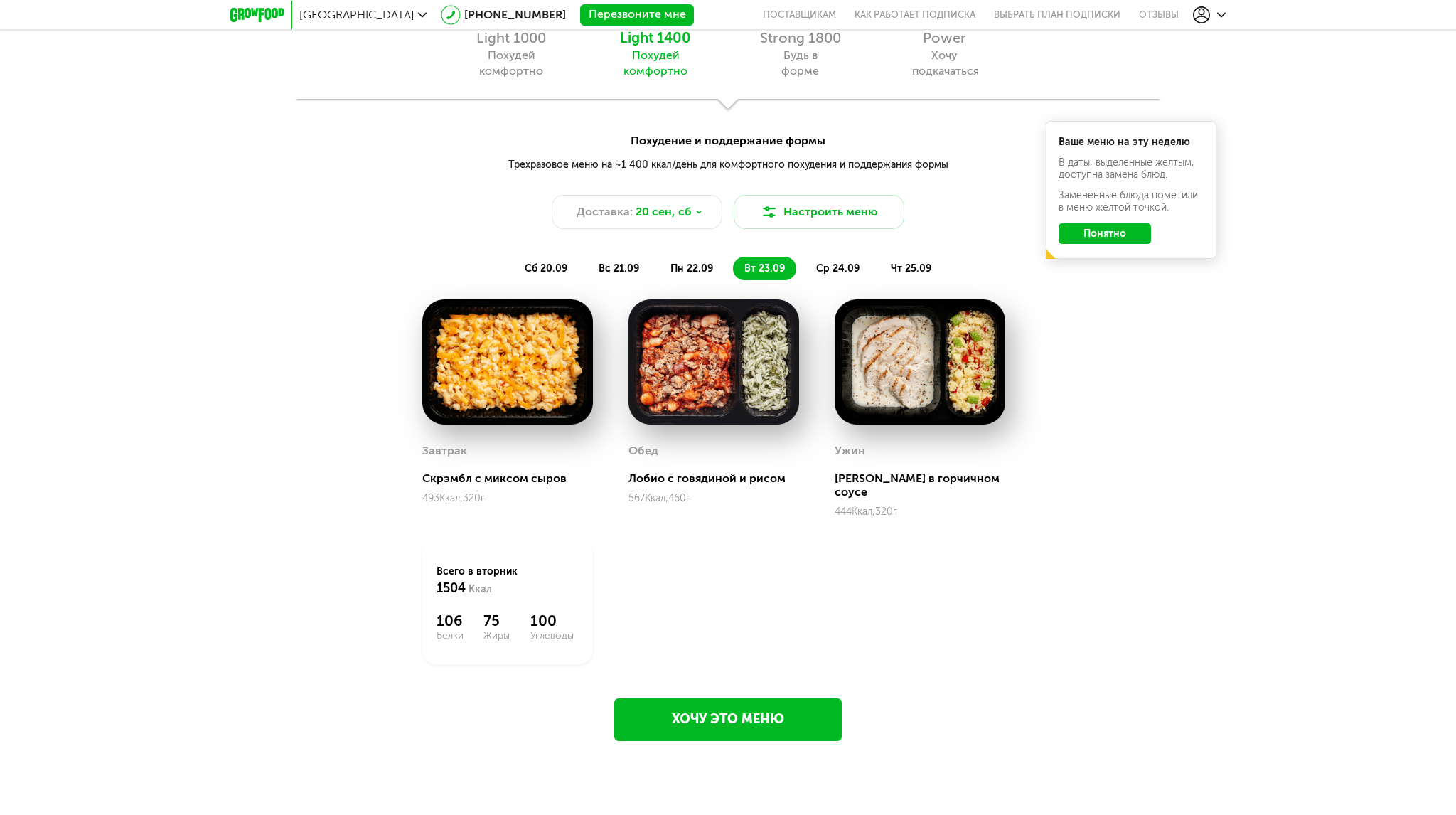
click at [834, 271] on span "ср 24.09" at bounding box center [838, 268] width 44 height 12
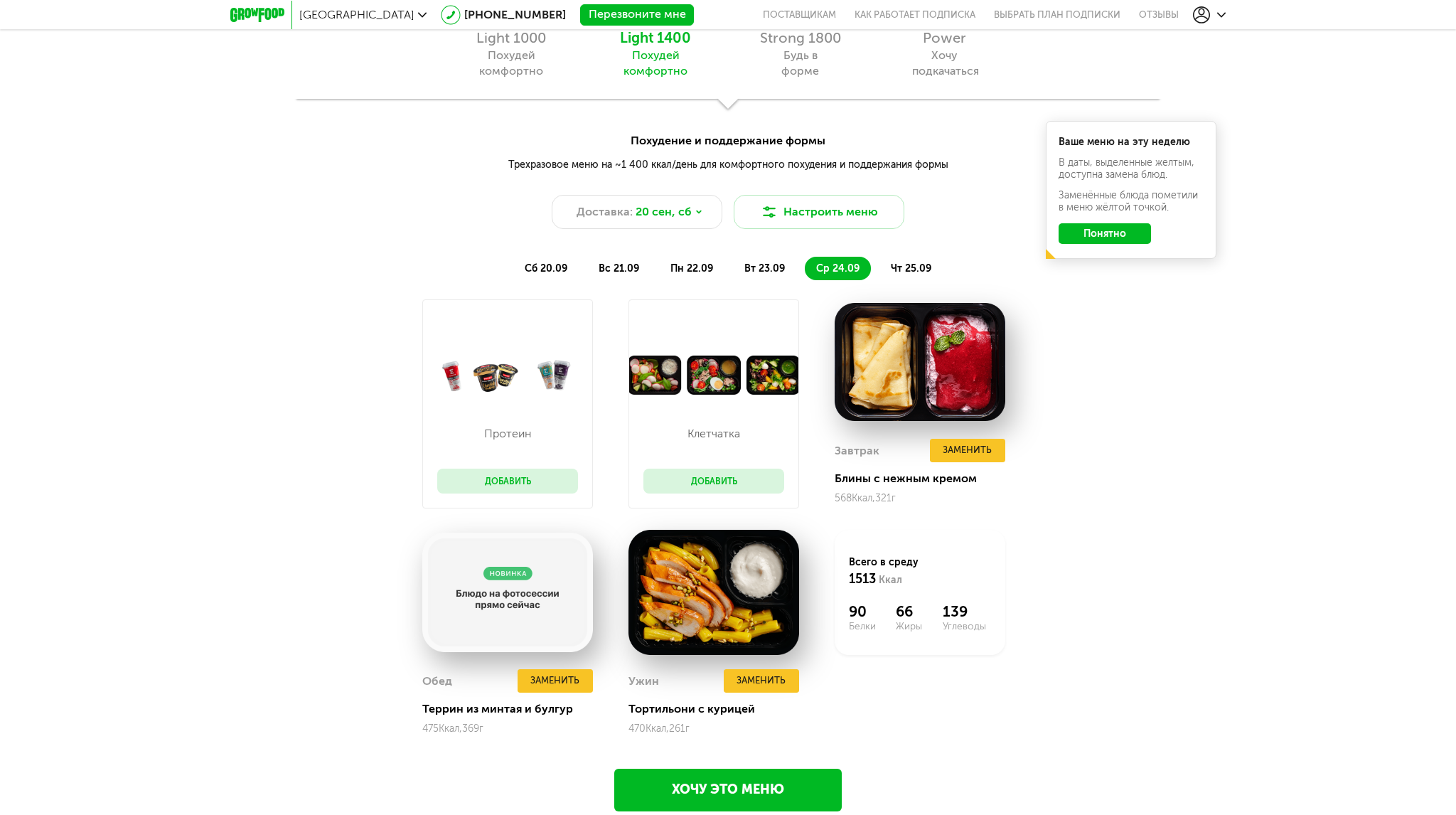
click at [907, 269] on span "чт 25.09" at bounding box center [912, 268] width 41 height 12
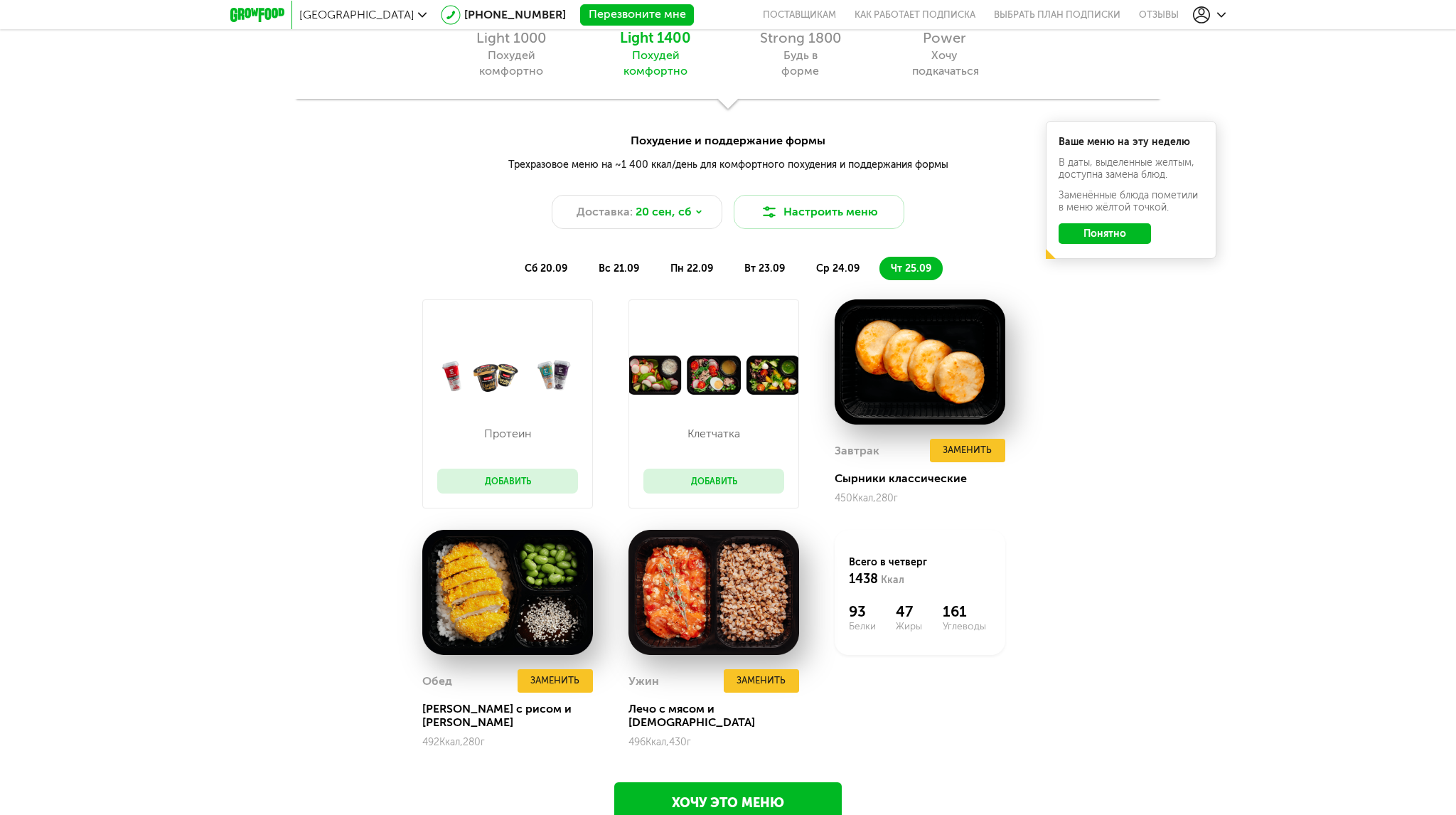
click at [529, 266] on span "сб 20.09" at bounding box center [546, 268] width 43 height 12
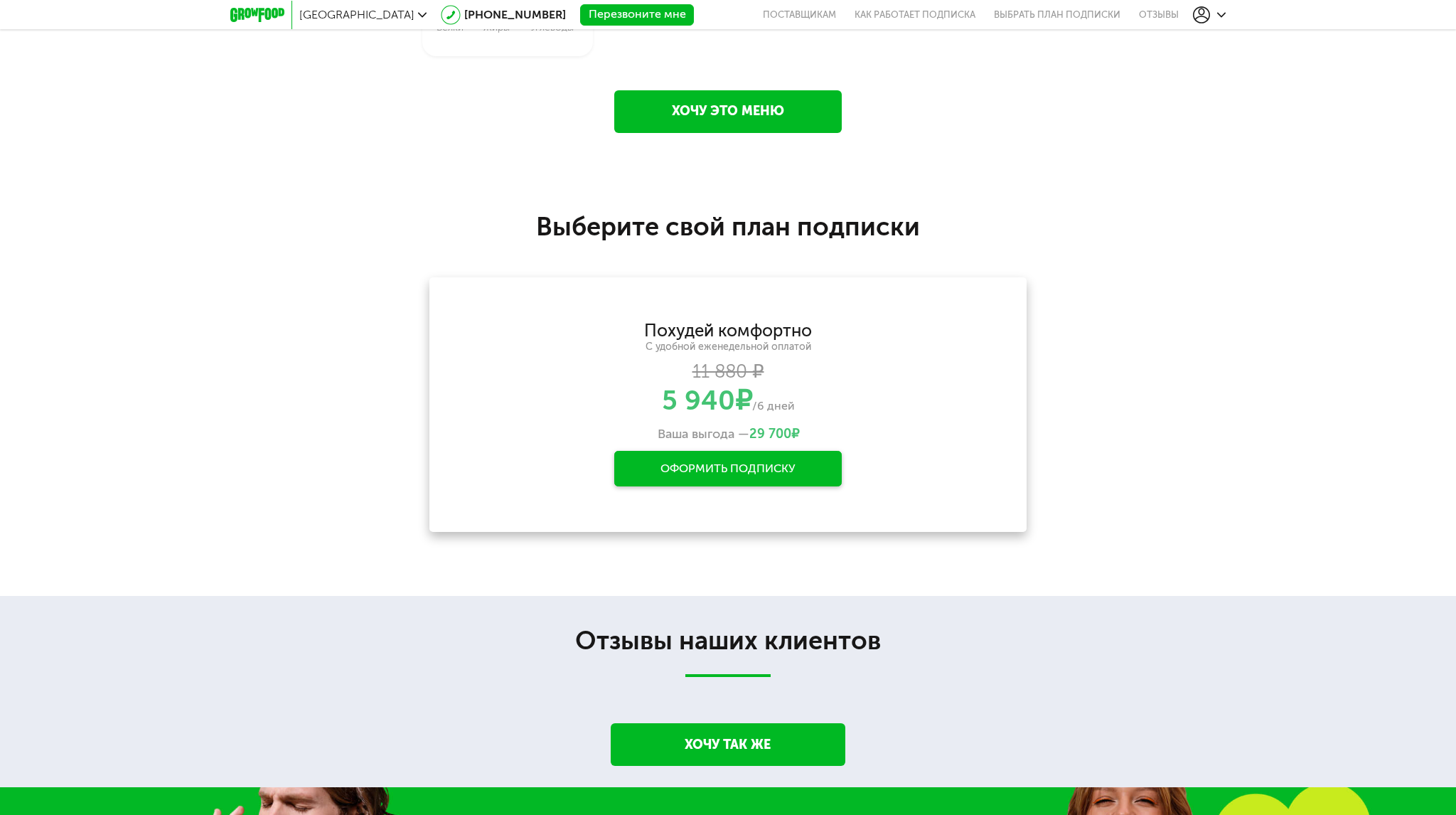
scroll to position [2134, 0]
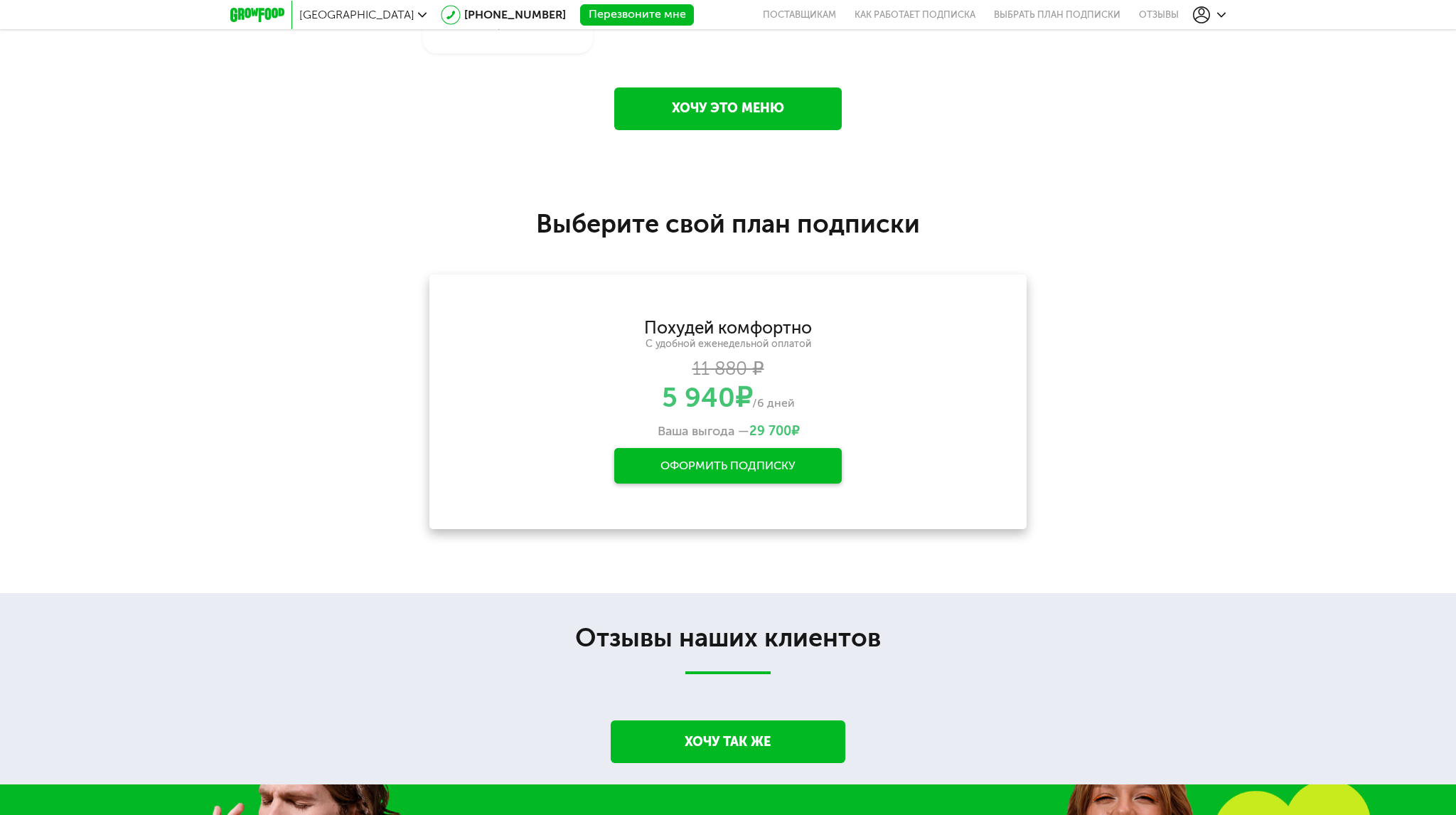
click at [1255, 289] on div "**********" at bounding box center [728, 379] width 1456 height 427
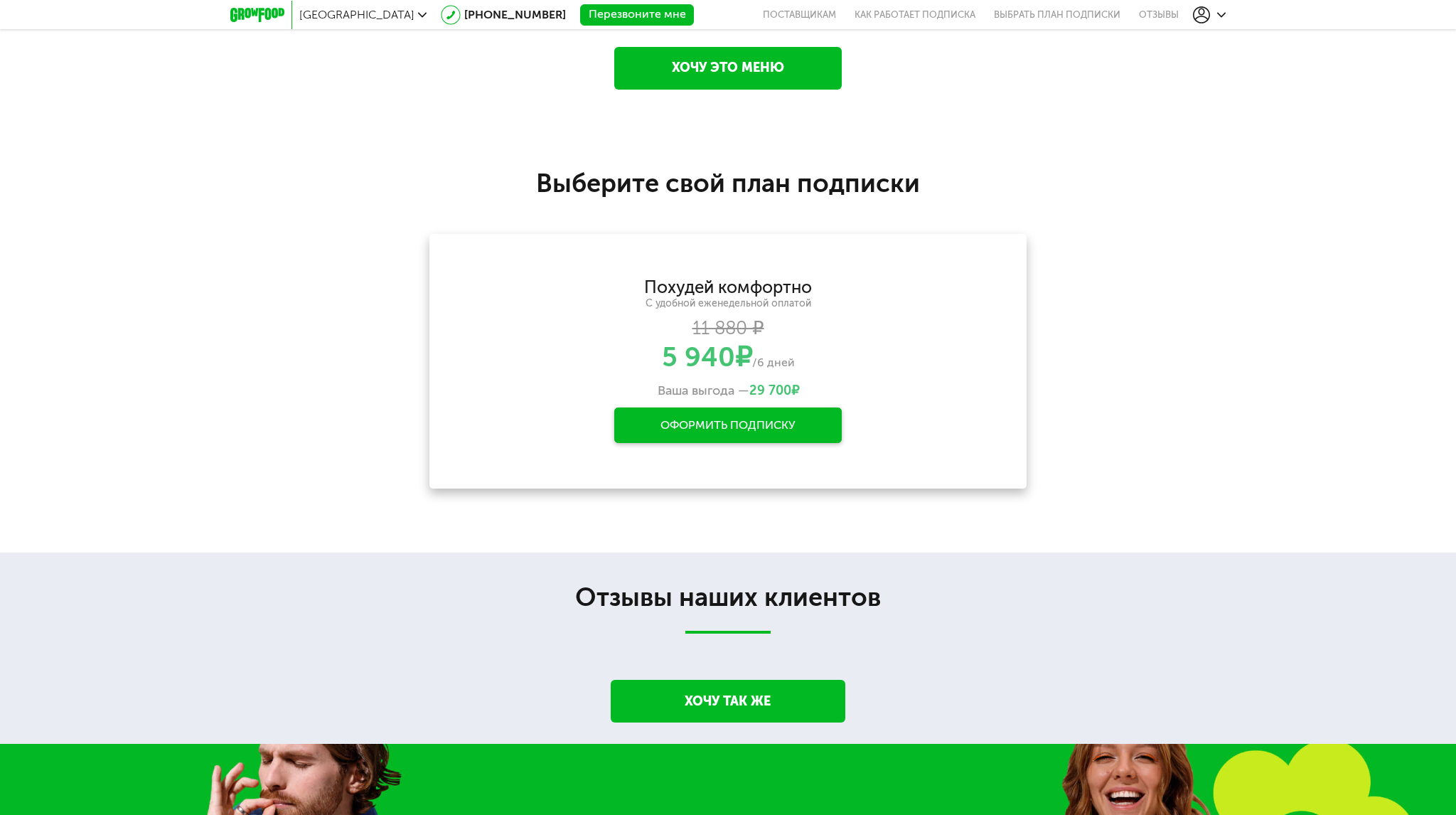
scroll to position [2180, 0]
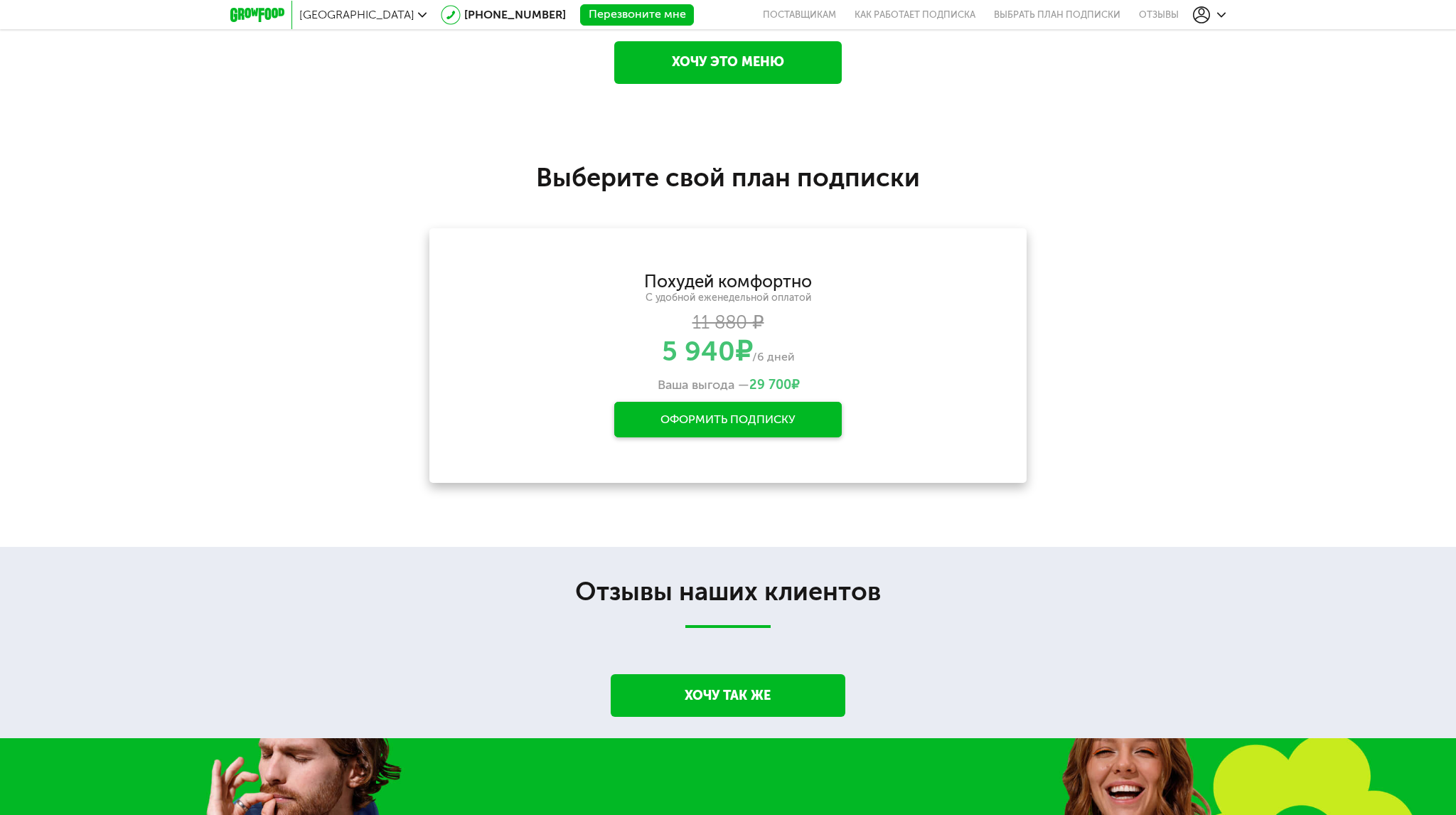
click at [771, 427] on div "Оформить подписку" at bounding box center [728, 420] width 228 height 36
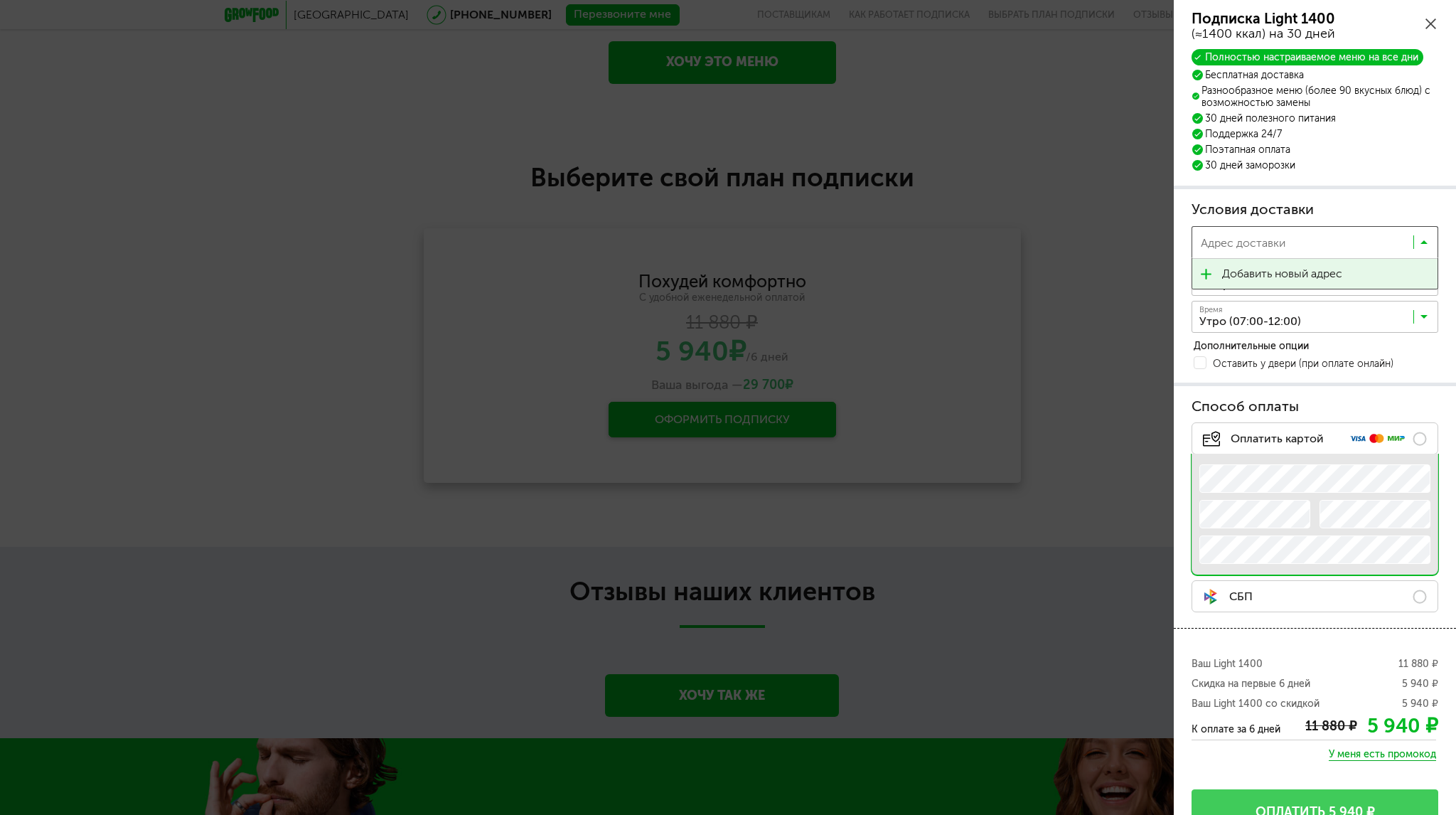
click at [1362, 254] on input "Search for option" at bounding box center [1305, 246] width 217 height 24
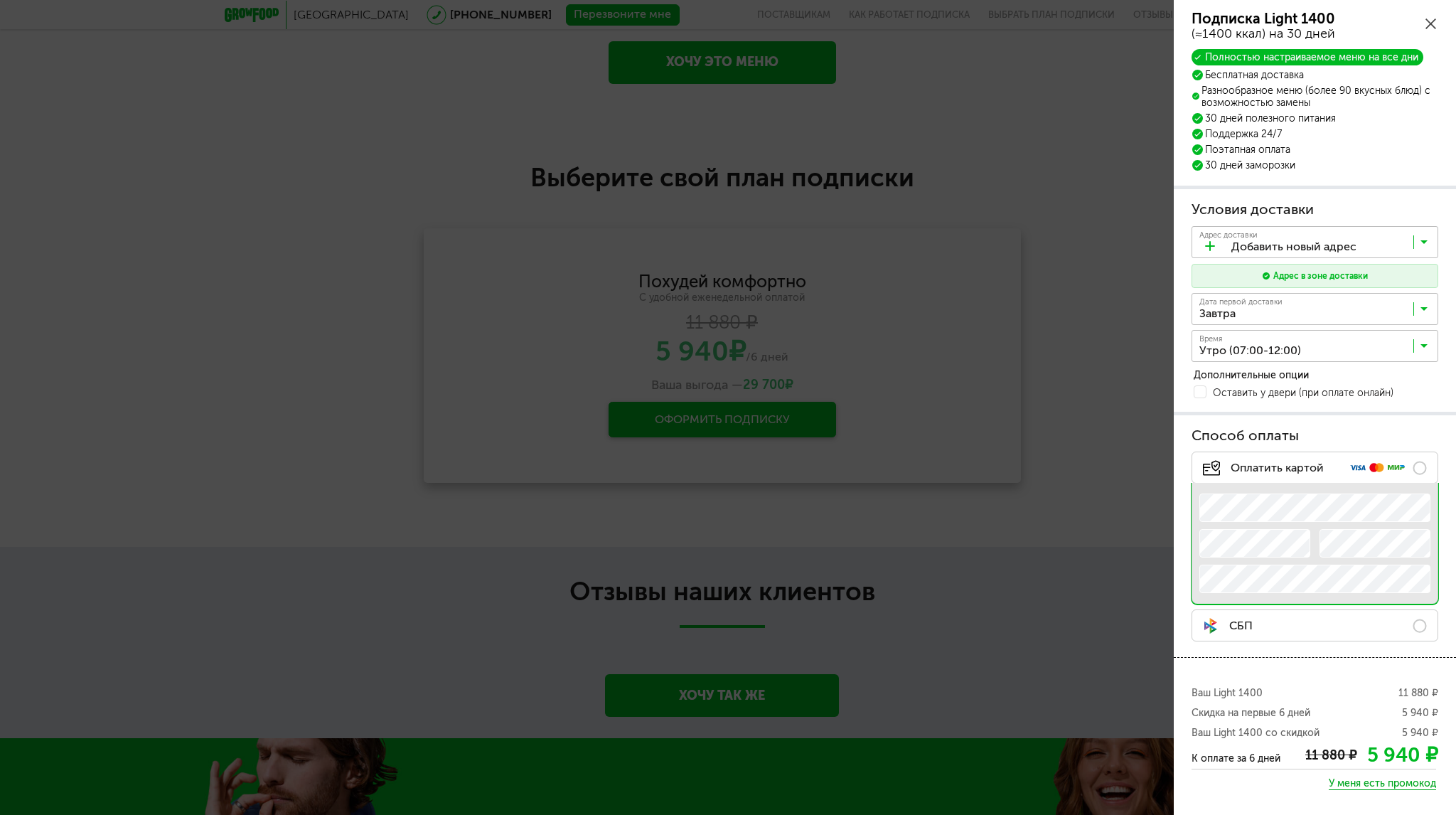
click at [1314, 278] on span "Добавить новый адрес" at bounding box center [1282, 274] width 120 height 30
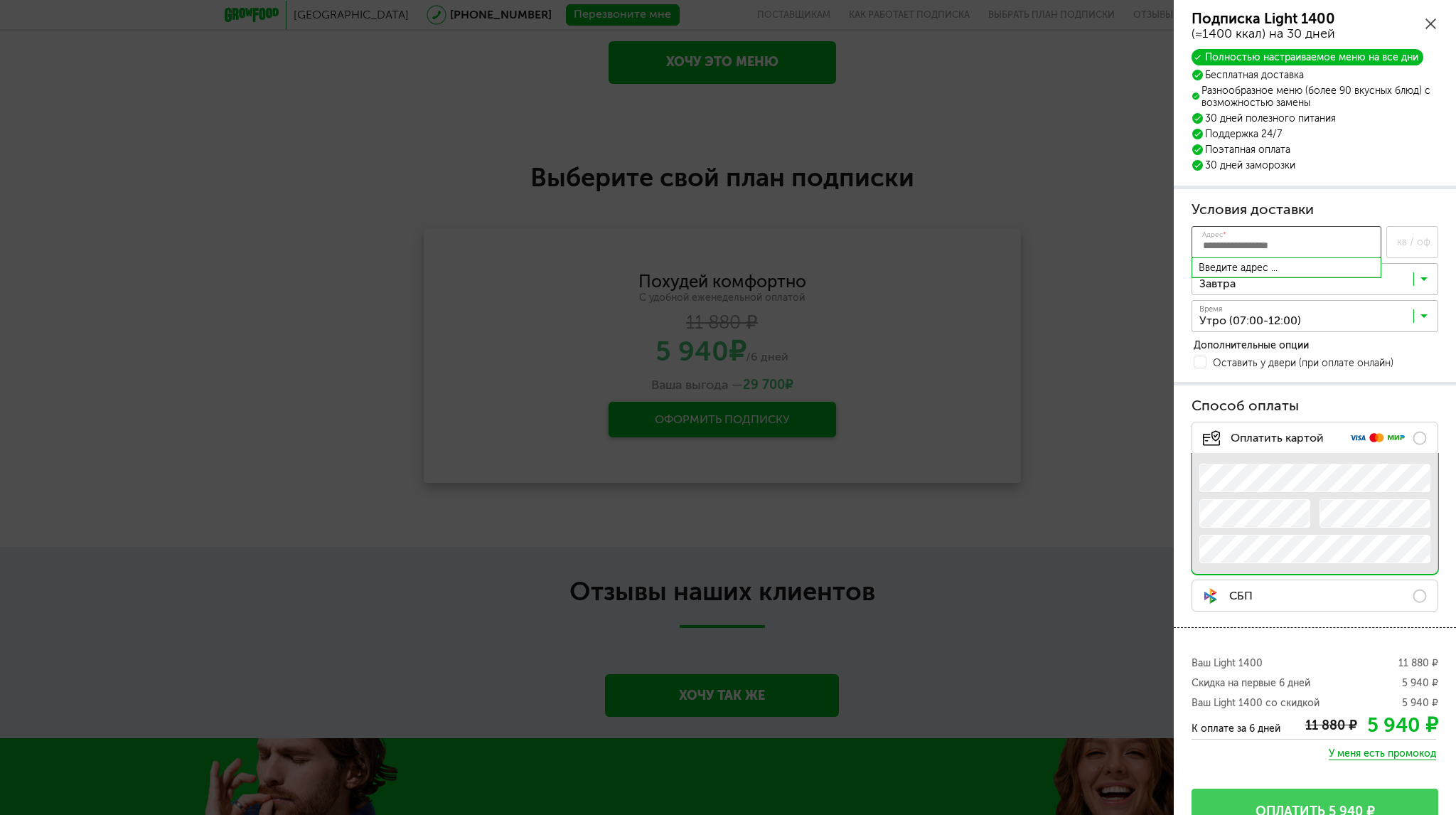
click at [1309, 242] on input "Адрес *" at bounding box center [1286, 242] width 190 height 32
